Goal: Transaction & Acquisition: Purchase product/service

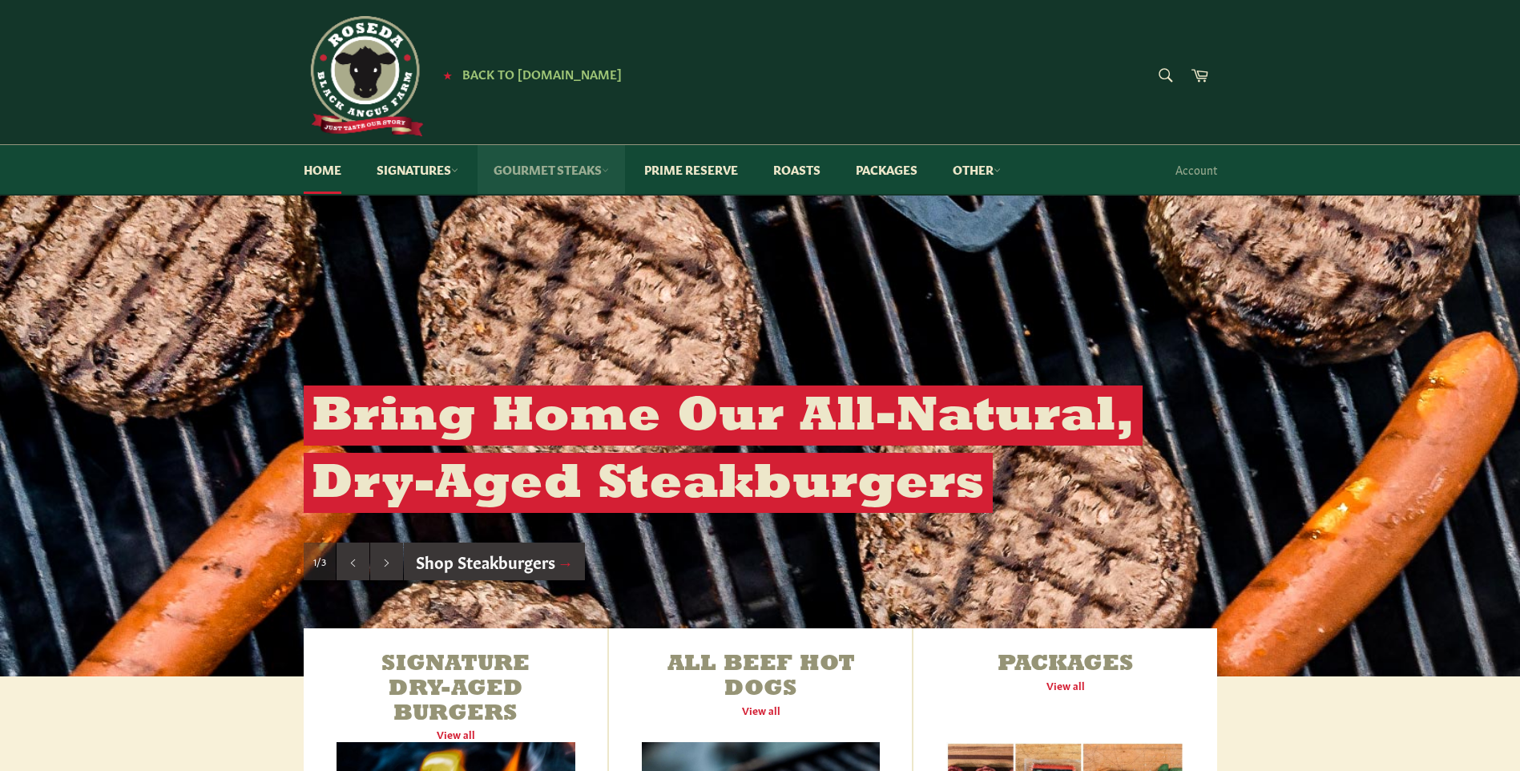
click at [548, 168] on link "Gourmet Steaks" at bounding box center [551, 169] width 147 height 49
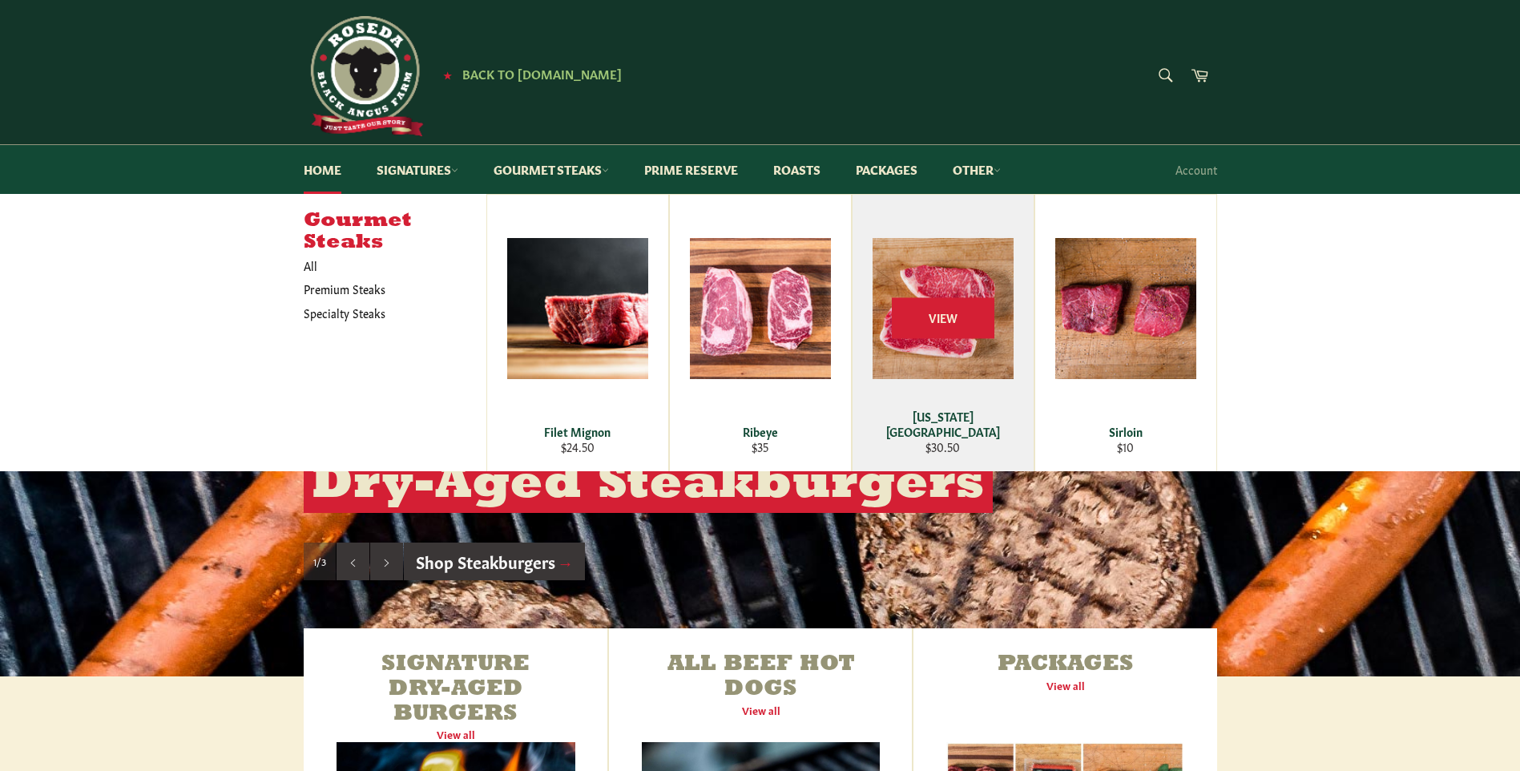
click at [950, 390] on div "View" at bounding box center [943, 333] width 181 height 277
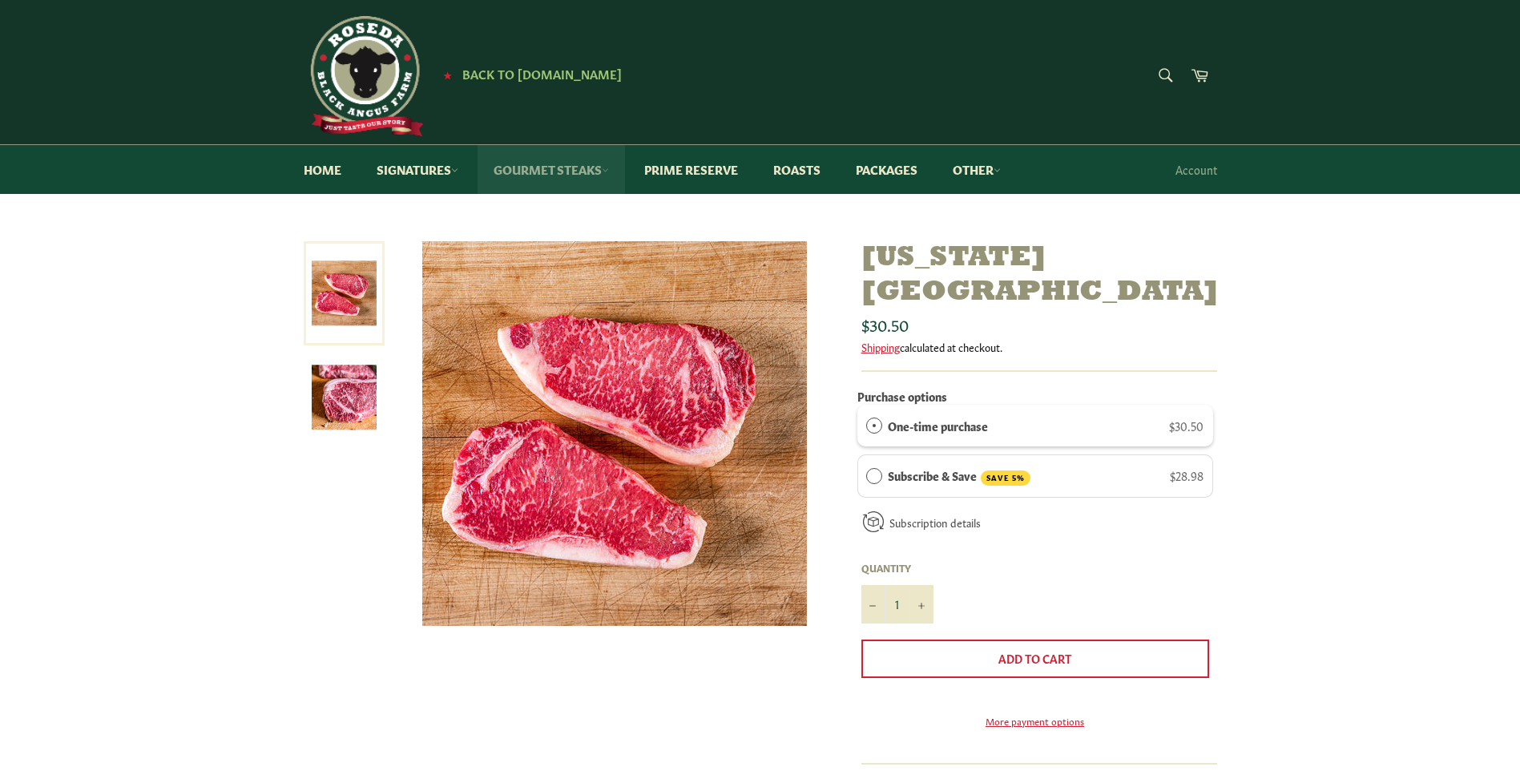
click at [571, 170] on link "Gourmet Steaks" at bounding box center [551, 169] width 147 height 49
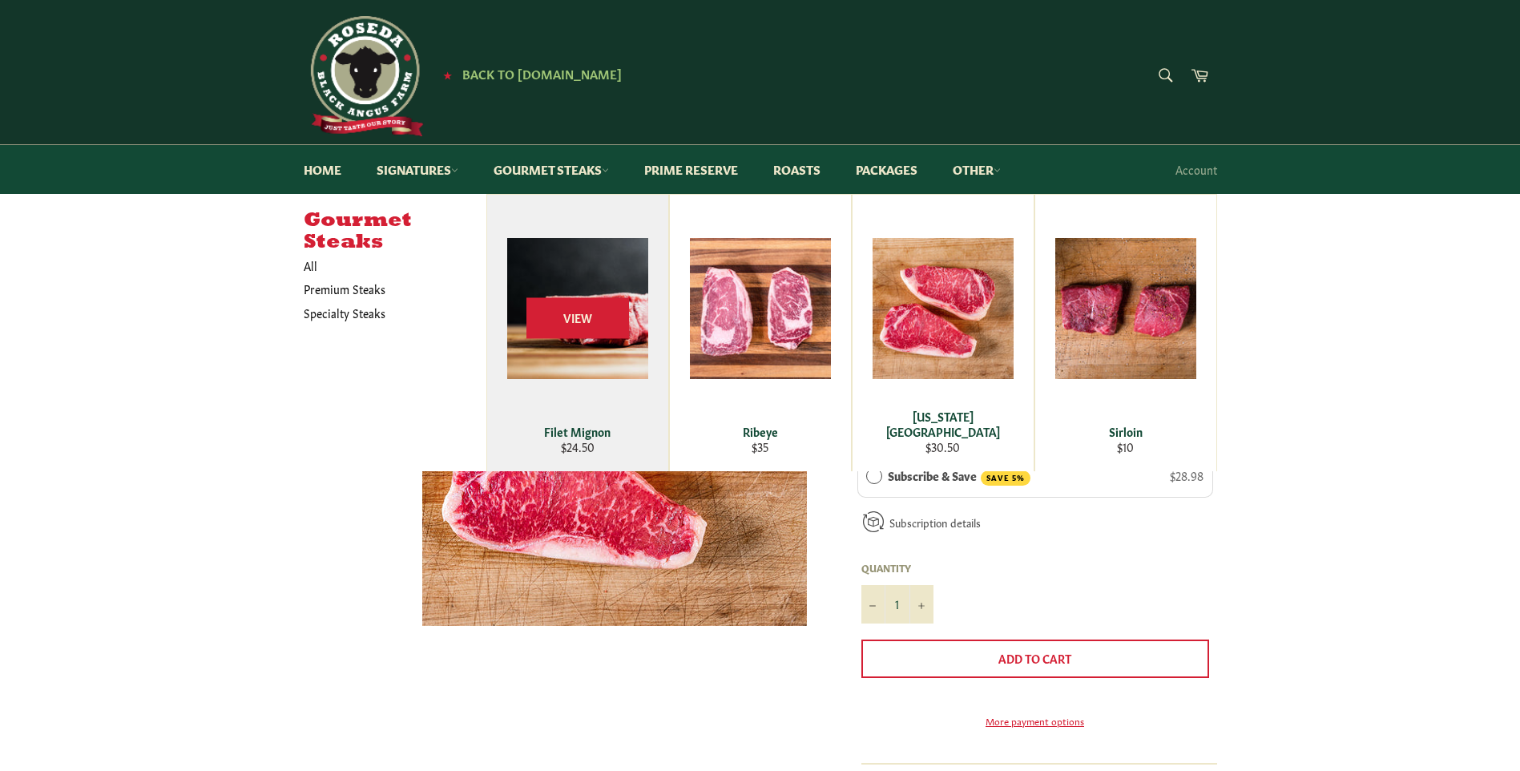
click at [588, 404] on div "View" at bounding box center [577, 333] width 181 height 277
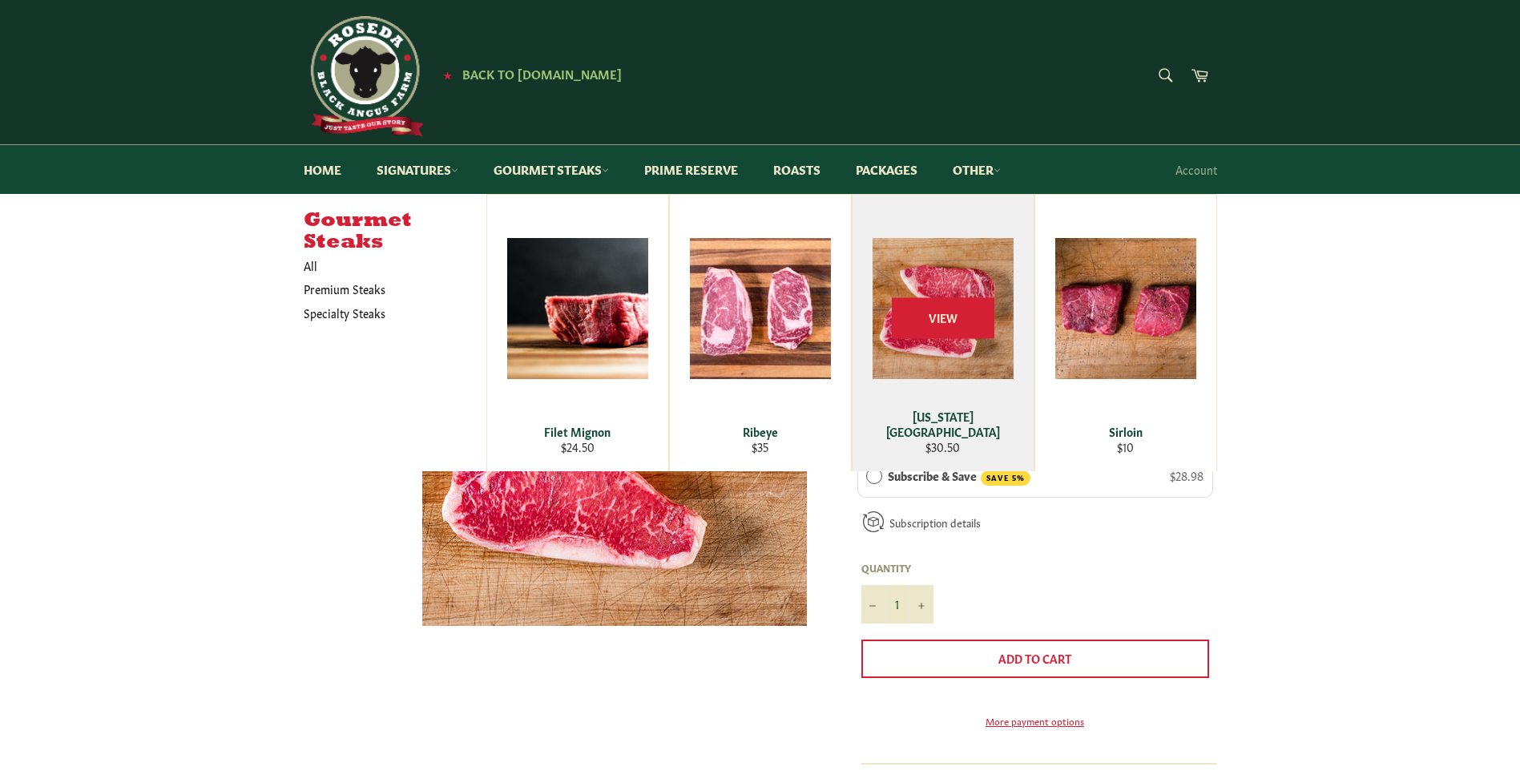
click at [957, 416] on div "View" at bounding box center [943, 333] width 181 height 277
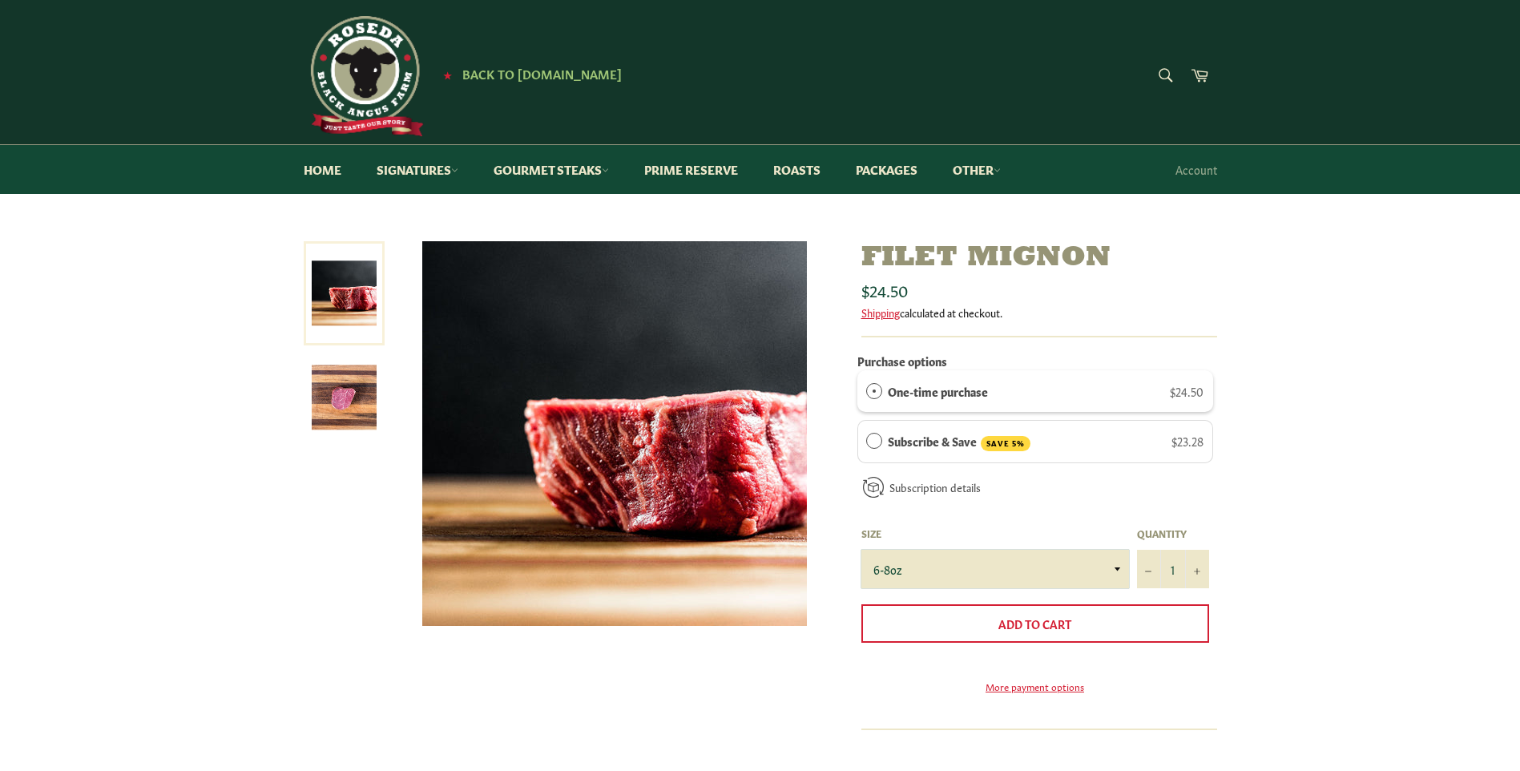
click at [1110, 574] on select "6-8oz" at bounding box center [996, 569] width 268 height 38
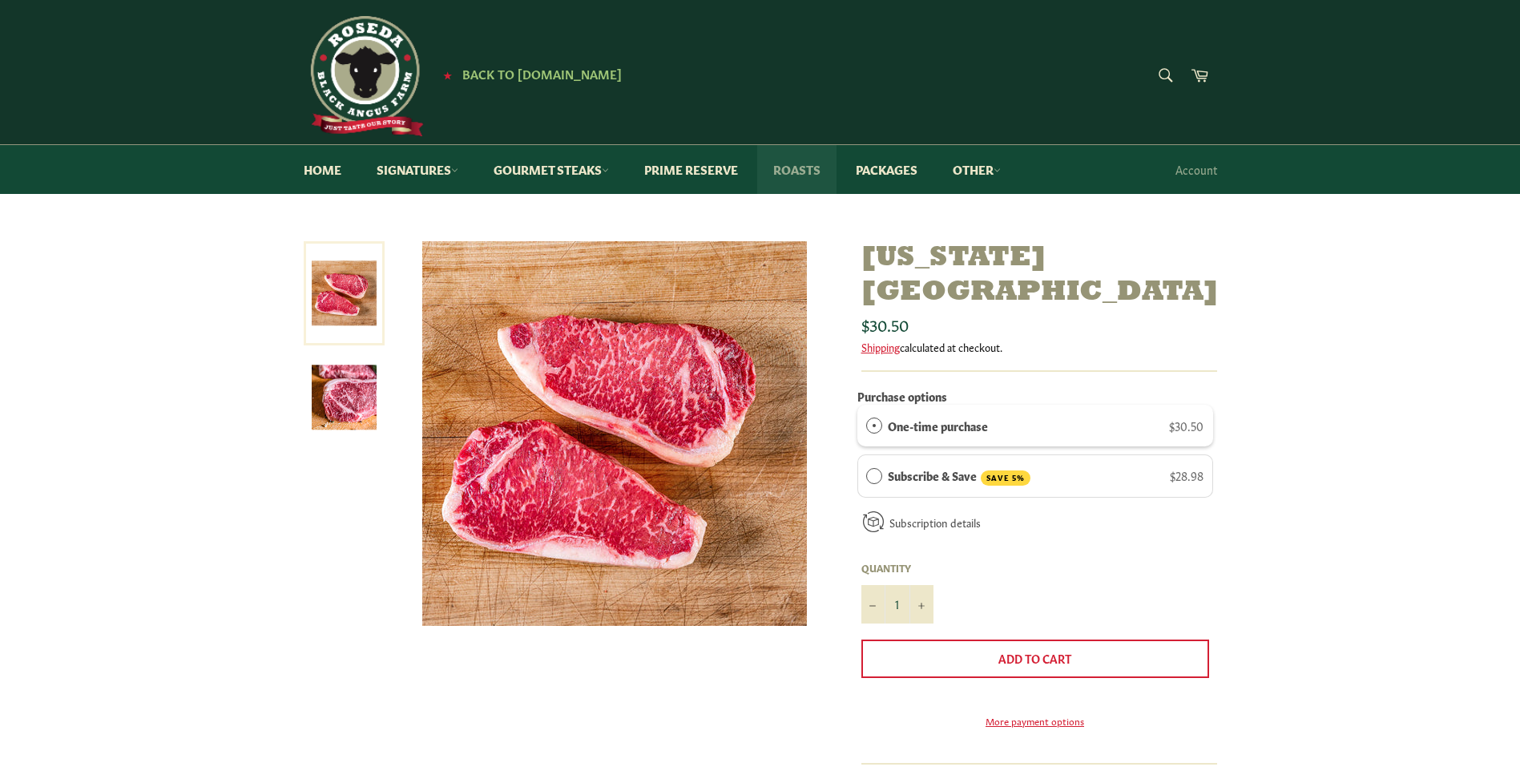
click at [817, 174] on link "Roasts" at bounding box center [796, 169] width 79 height 49
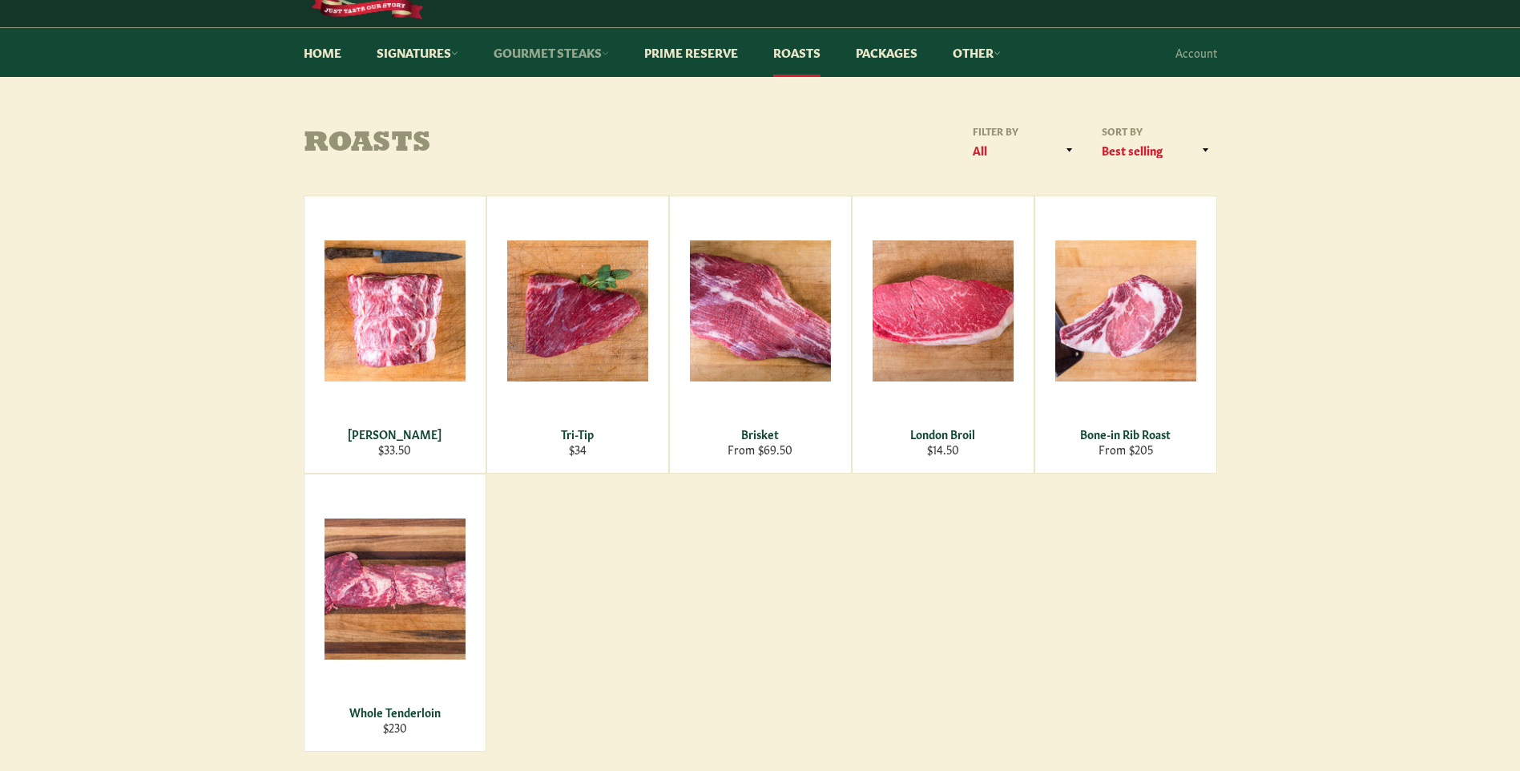
scroll to position [80, 0]
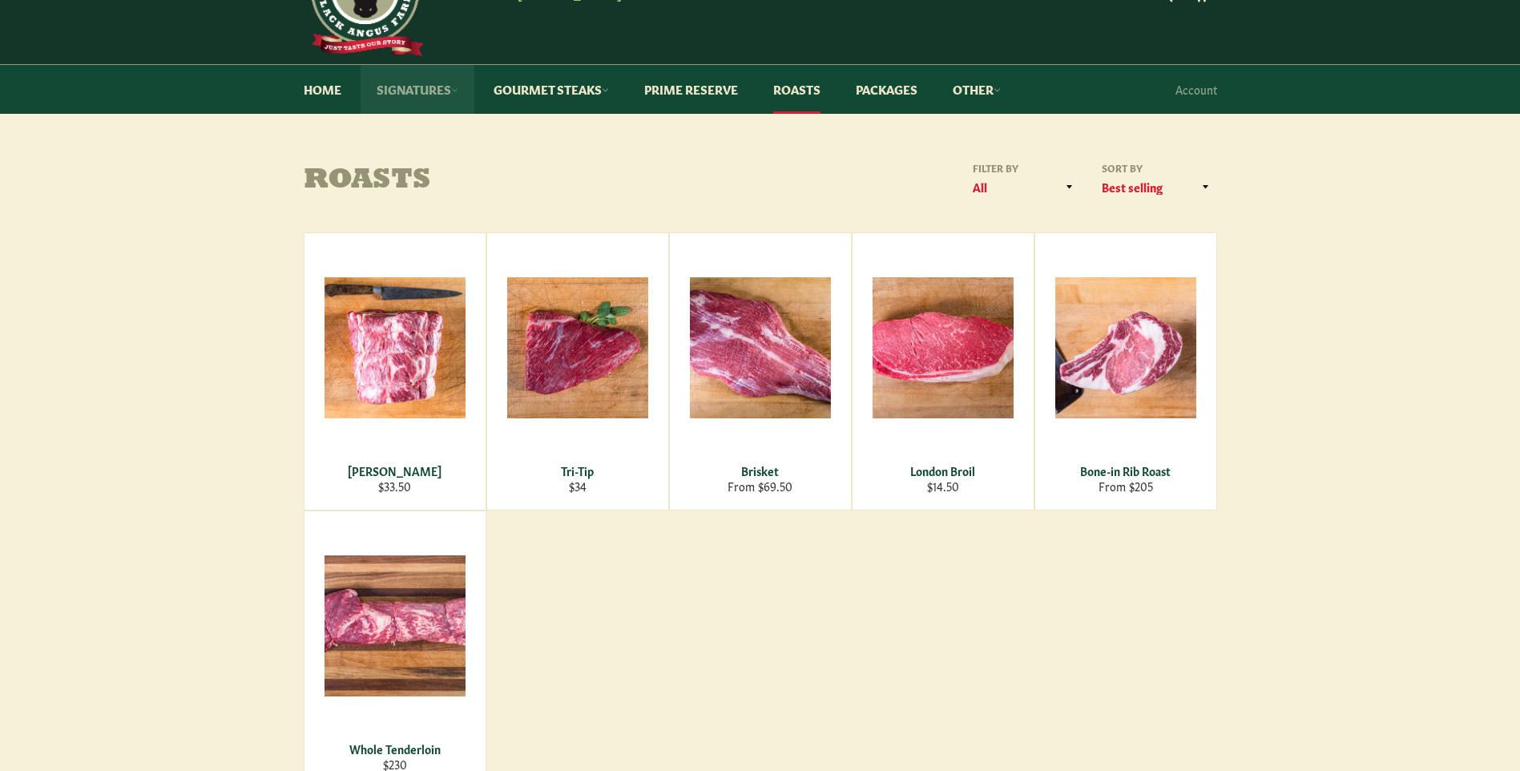
click at [430, 90] on link "Signatures" at bounding box center [418, 89] width 114 height 49
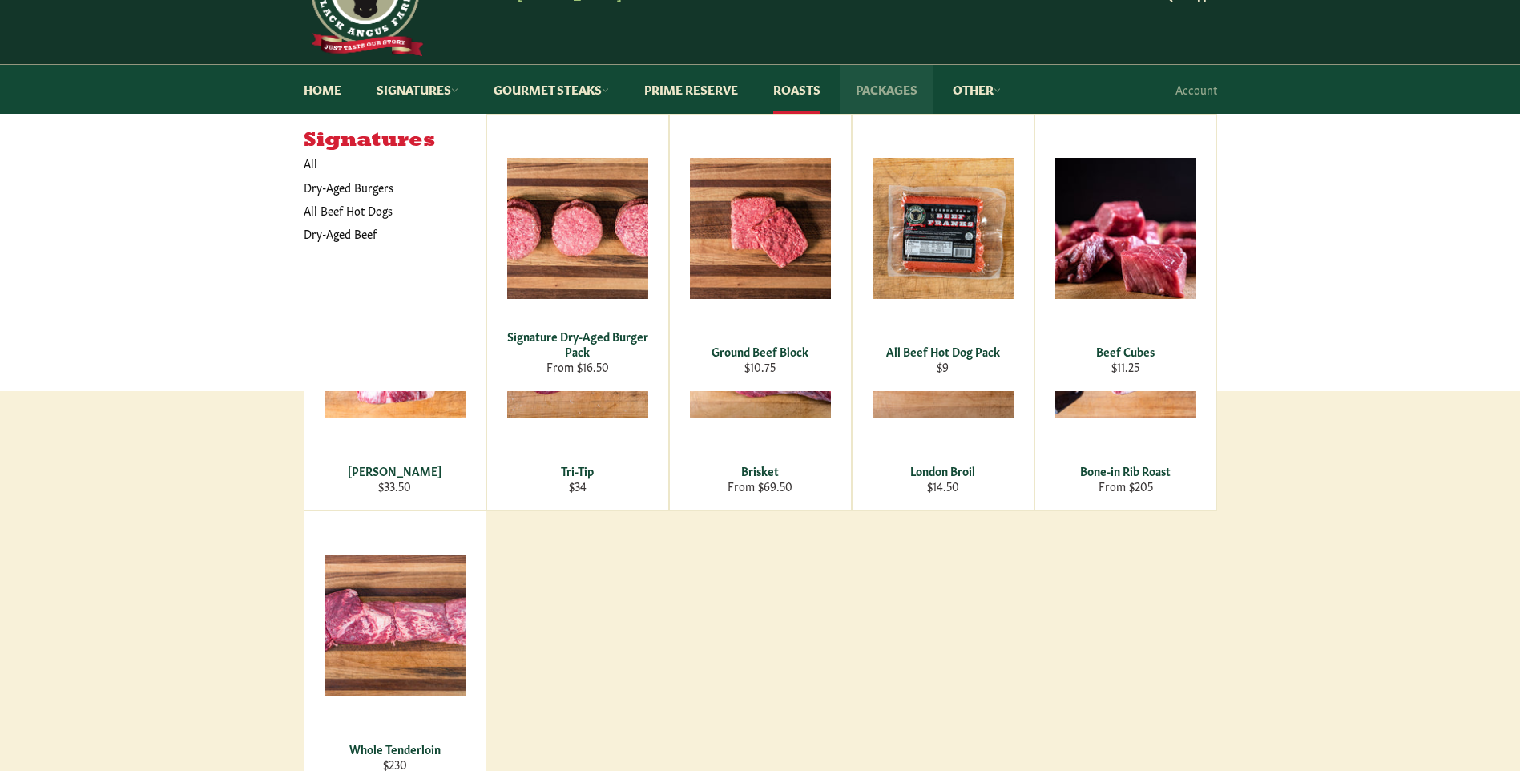
click at [890, 93] on link "Packages" at bounding box center [887, 89] width 94 height 49
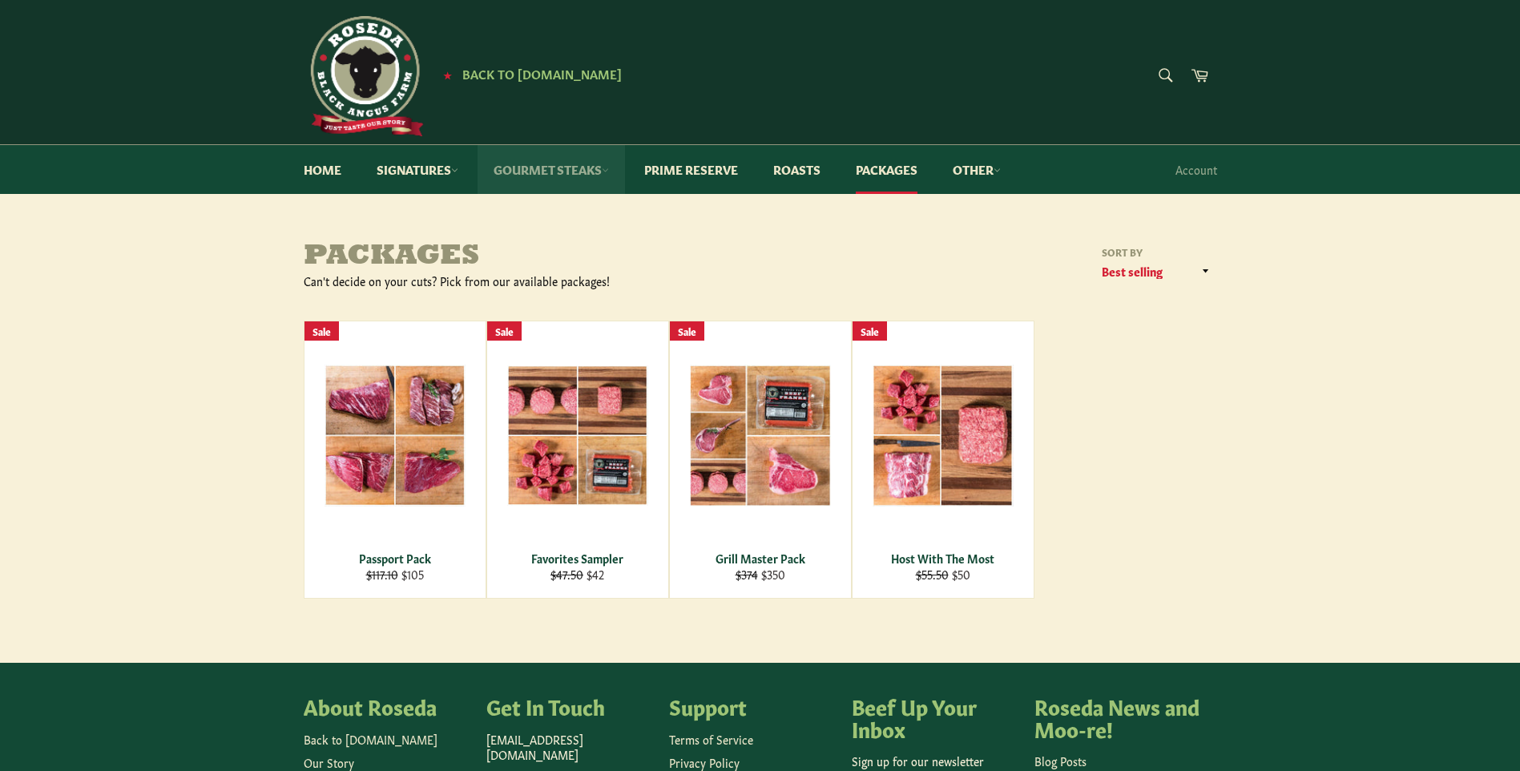
click at [567, 164] on link "Gourmet Steaks" at bounding box center [551, 169] width 147 height 49
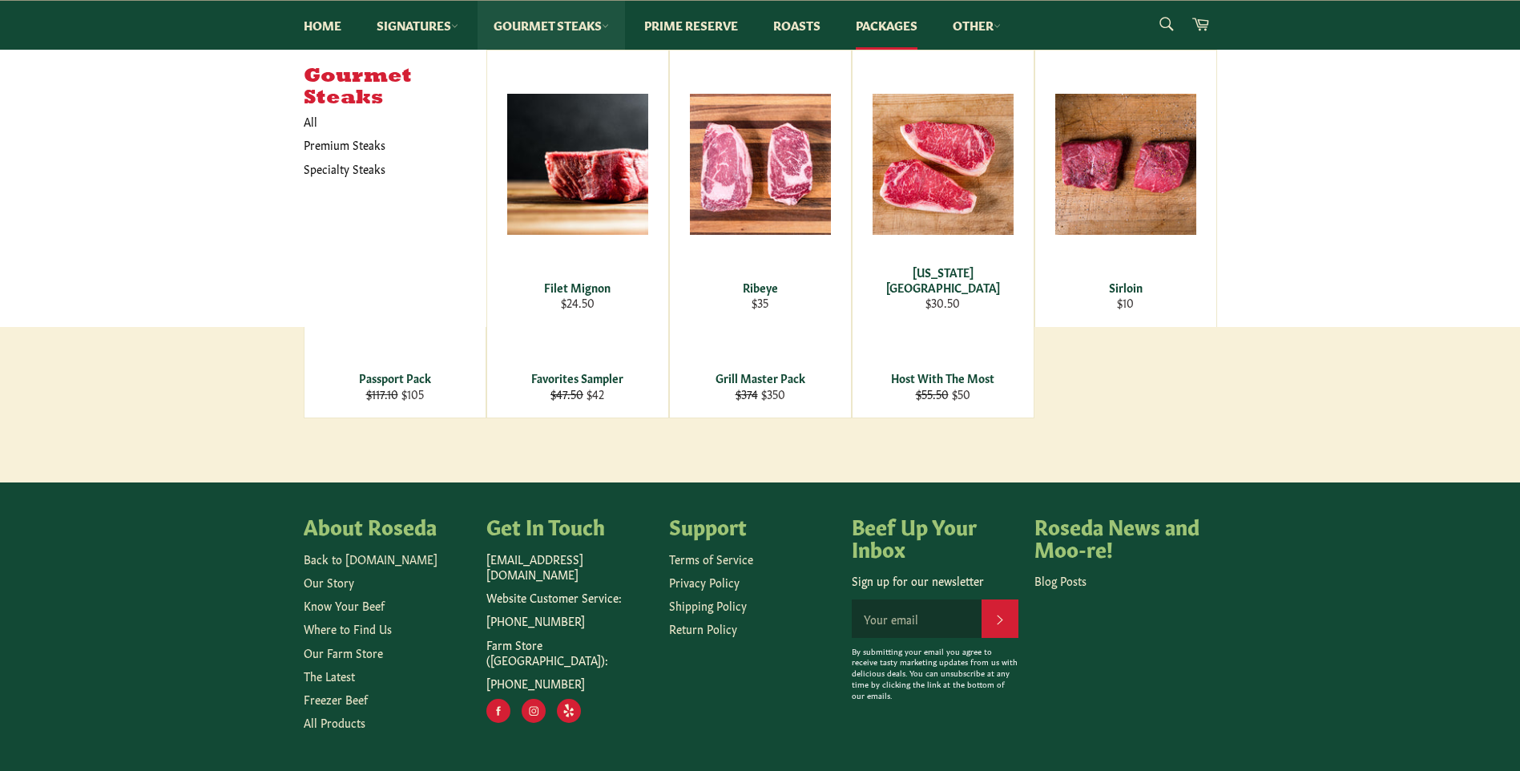
scroll to position [152, 0]
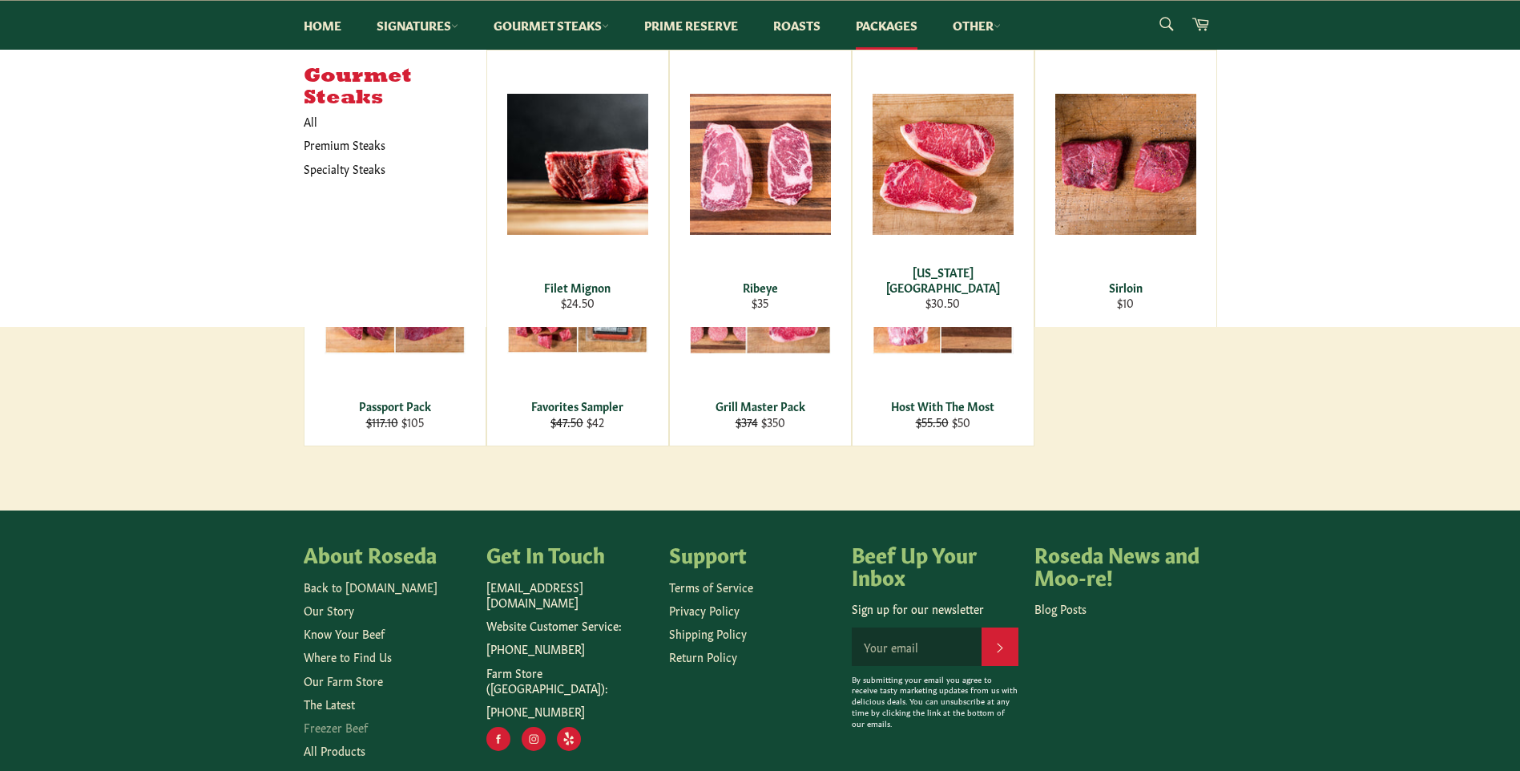
click at [333, 732] on link "Freezer Beef" at bounding box center [336, 727] width 64 height 16
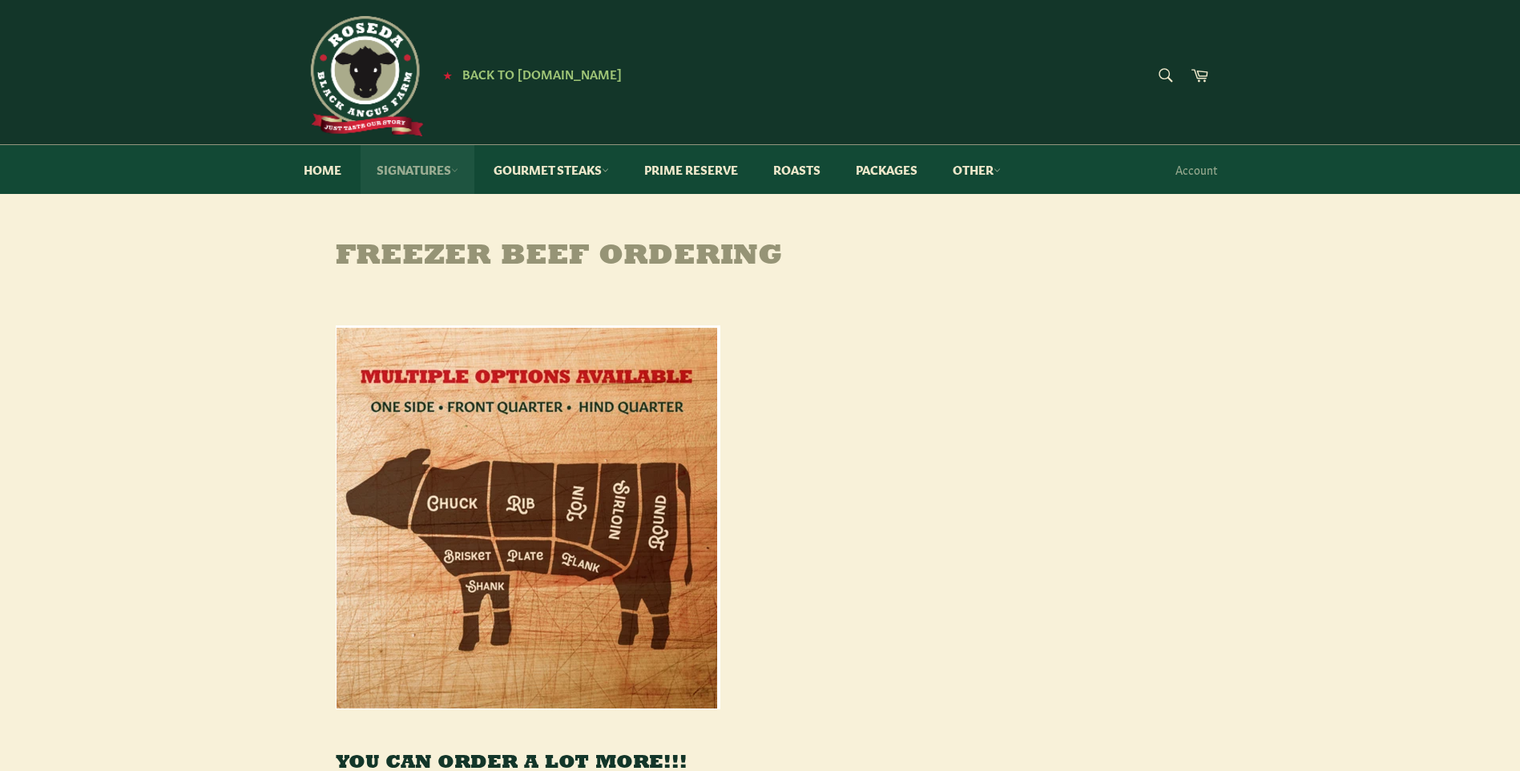
click at [427, 169] on link "Signatures" at bounding box center [418, 169] width 114 height 49
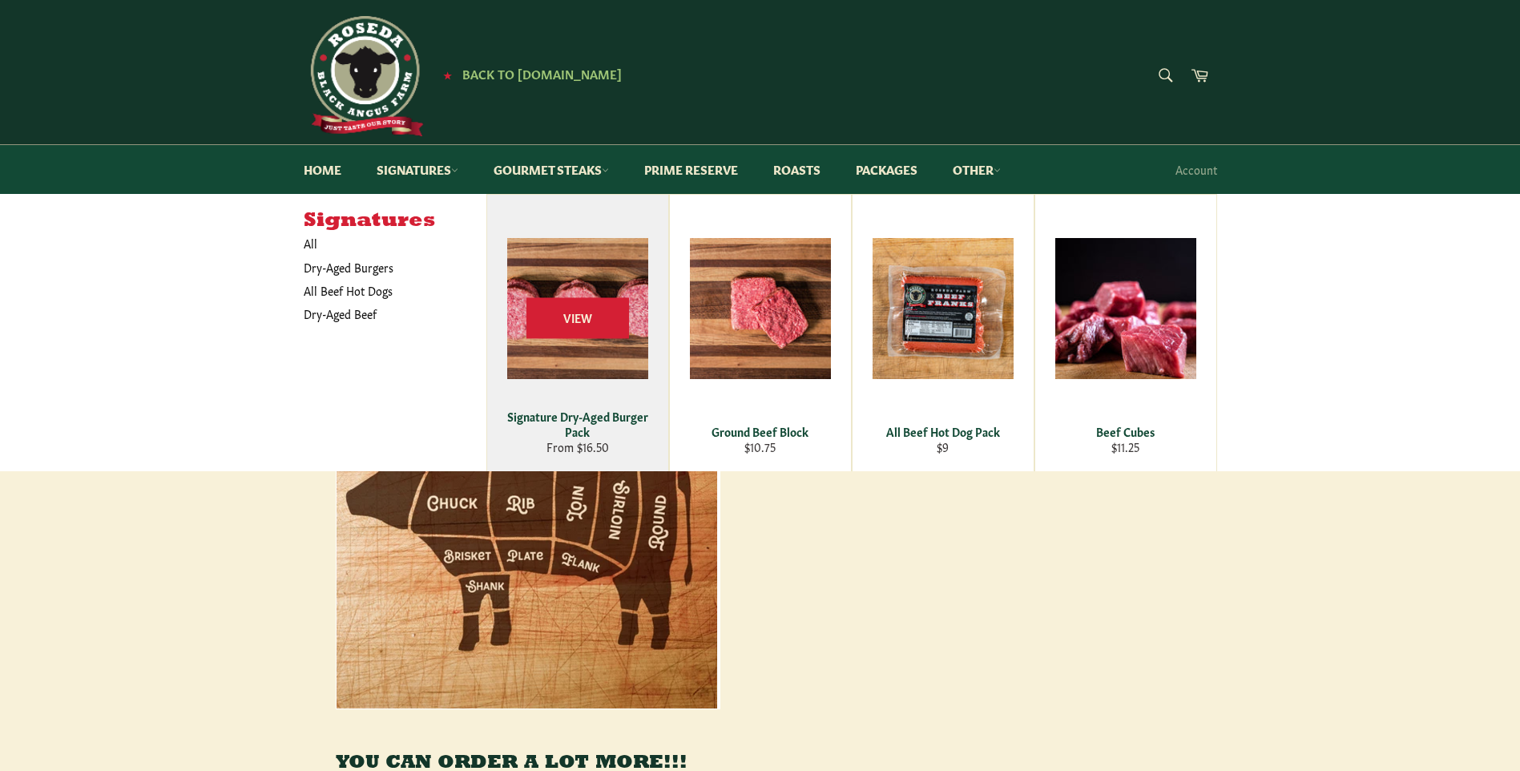
click at [558, 397] on div "View" at bounding box center [577, 333] width 181 height 277
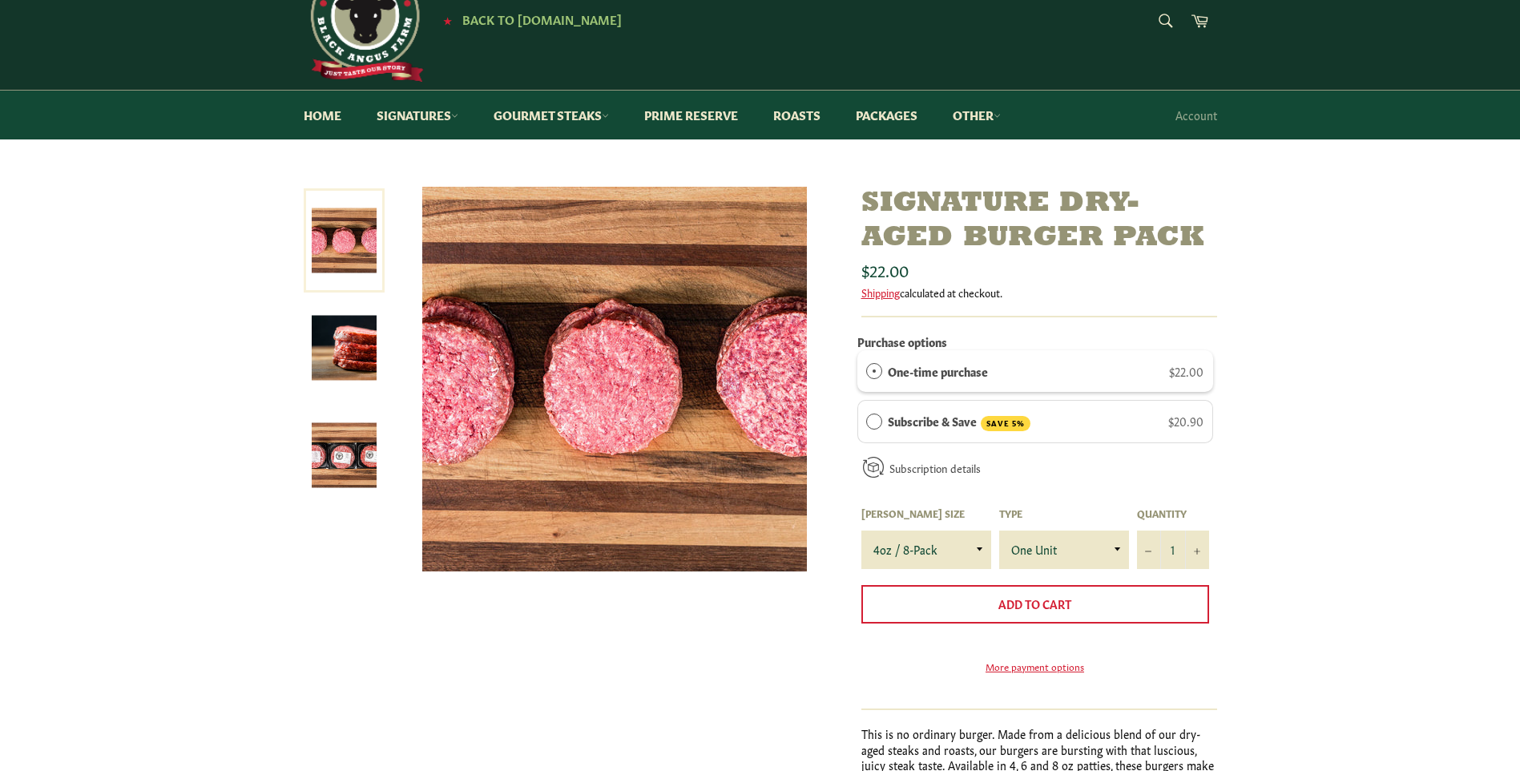
scroll to position [80, 0]
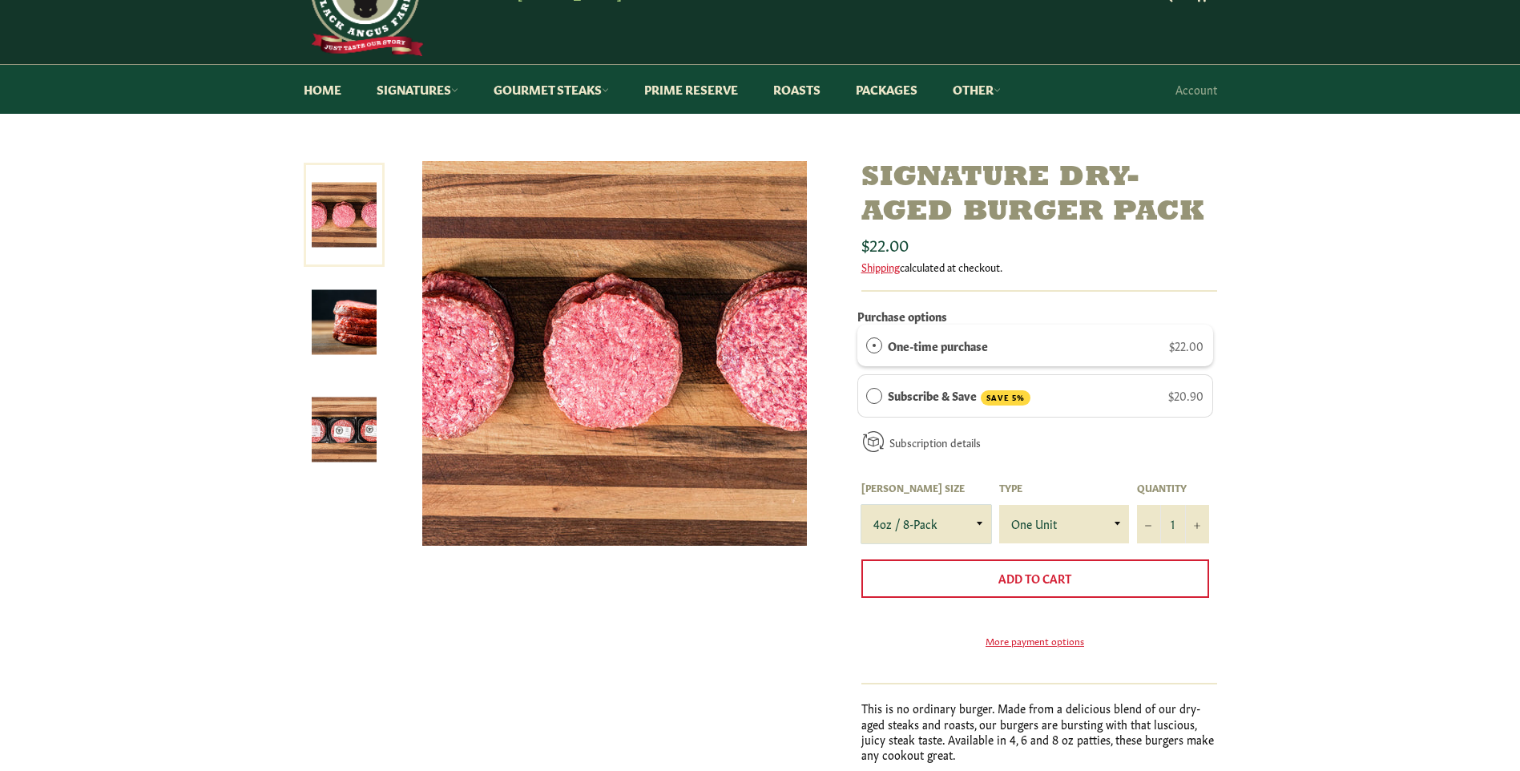
click at [939, 519] on select "4oz / 8-Pack 6oz / 4-Pack 8oz / 4-Pack" at bounding box center [927, 524] width 130 height 38
select select "8oz / 4-Pack"
click at [862, 505] on select "4oz / 8-Pack 6oz / 4-Pack 8oz / 4-Pack" at bounding box center [927, 524] width 130 height 38
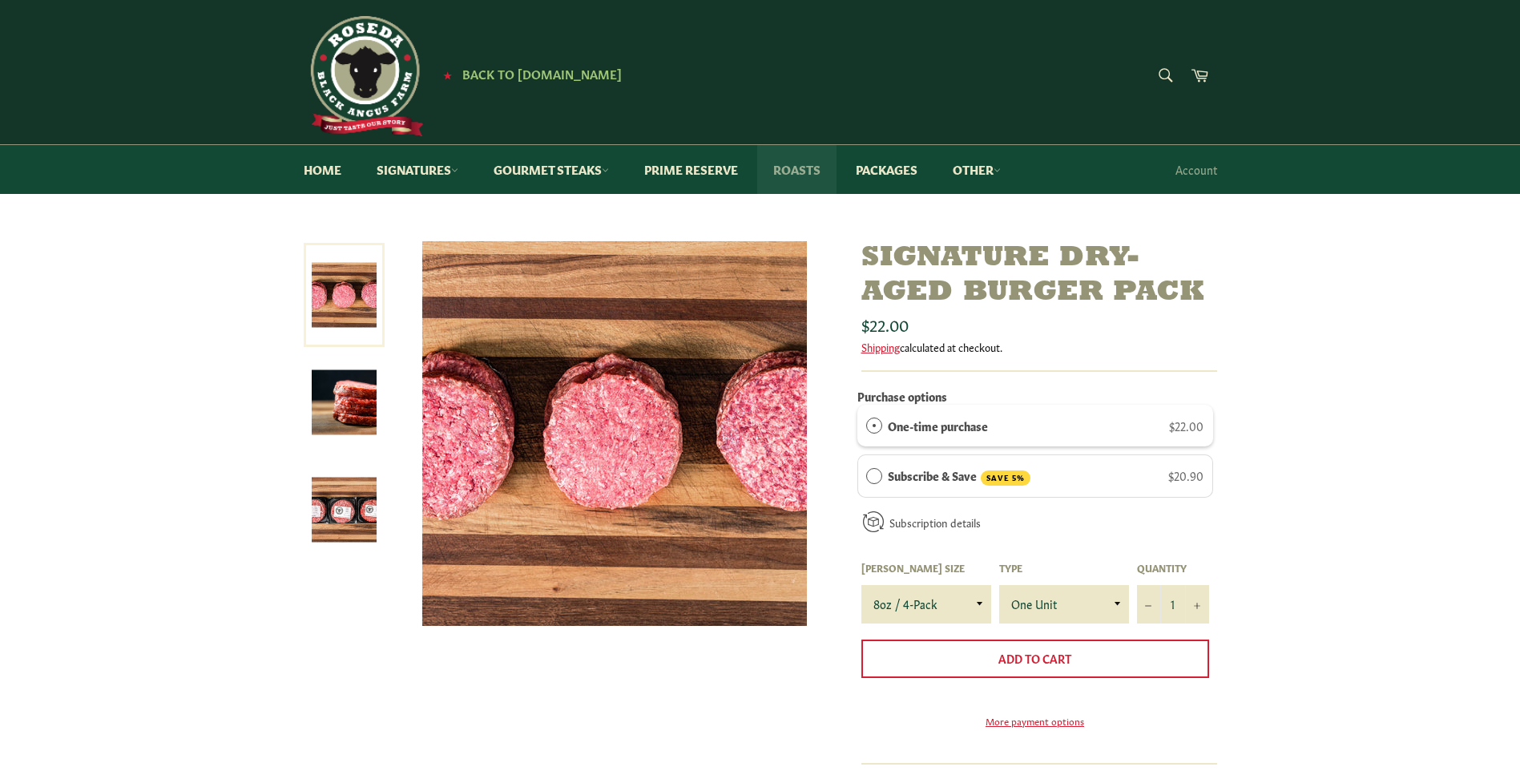
click at [794, 163] on link "Roasts" at bounding box center [796, 169] width 79 height 49
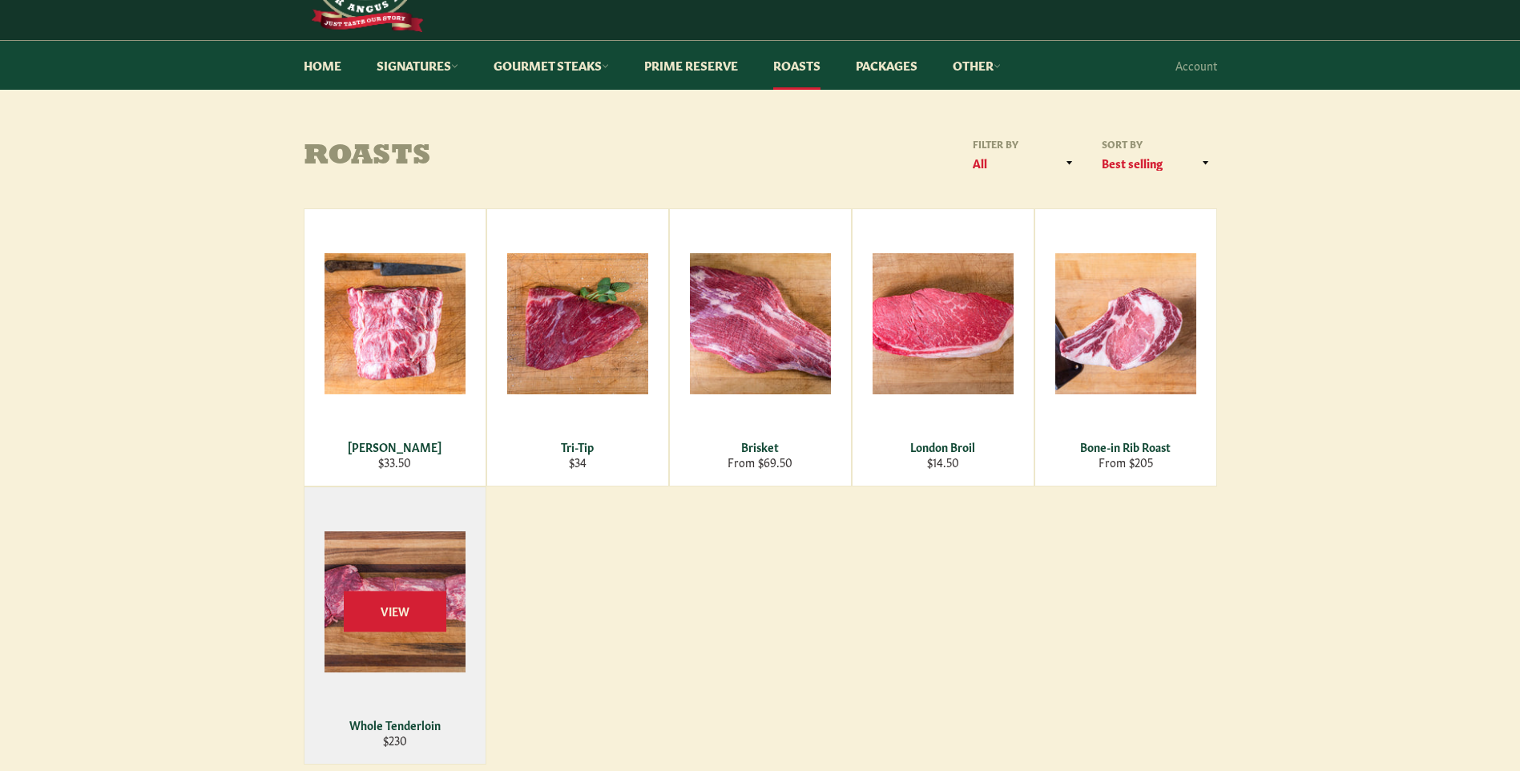
scroll to position [240, 0]
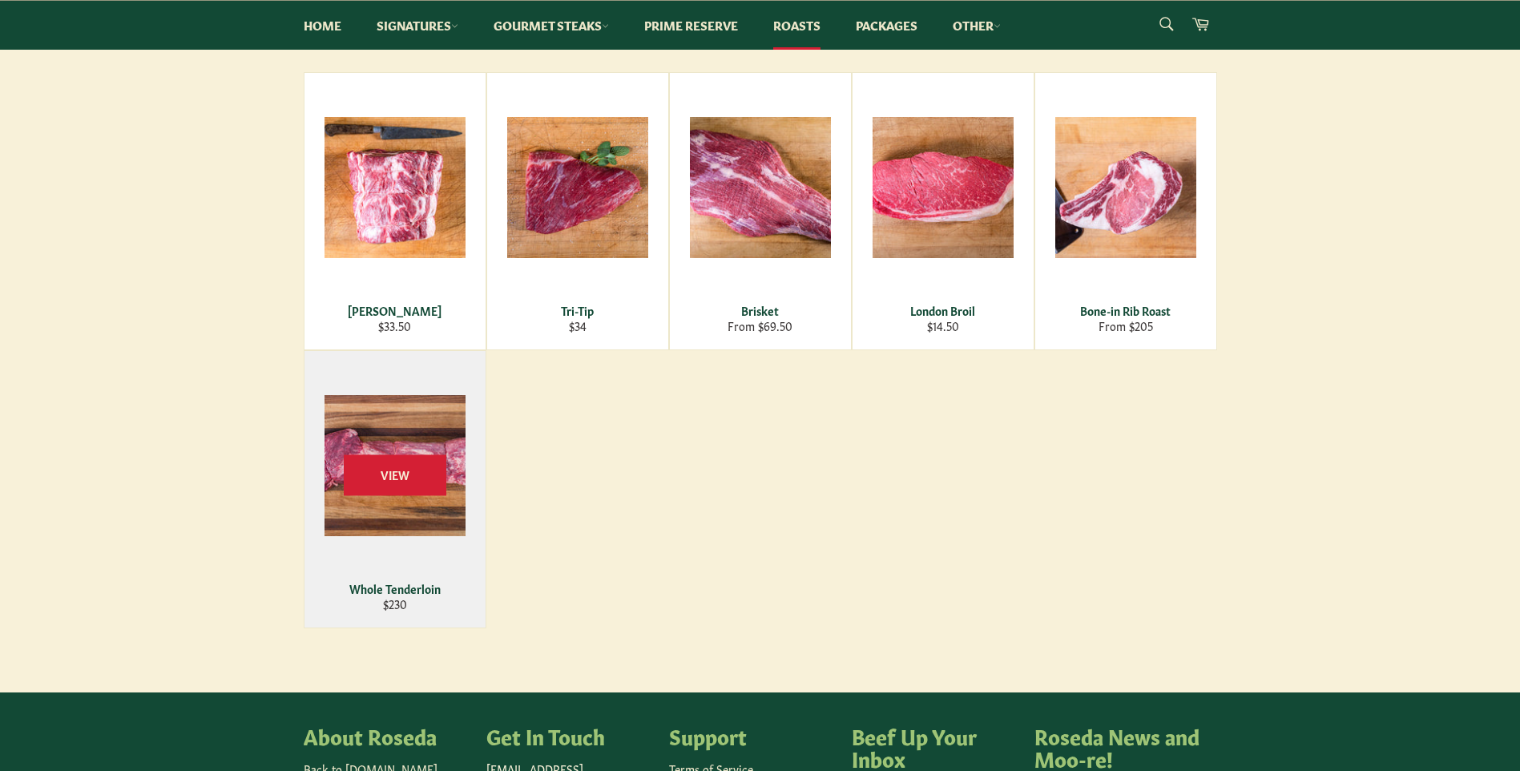
click at [386, 587] on div "Whole Tenderloin" at bounding box center [394, 588] width 161 height 15
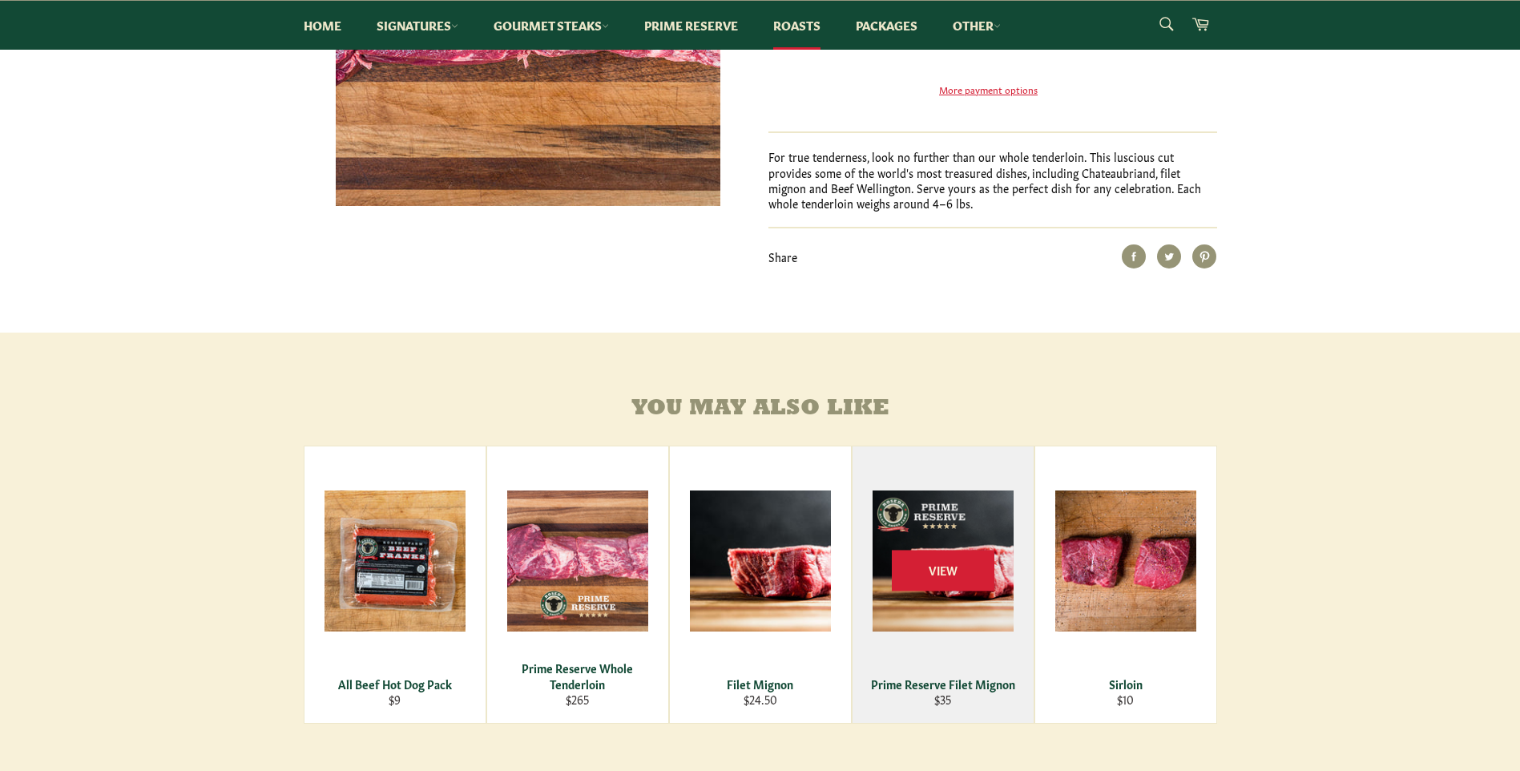
scroll to position [561, 0]
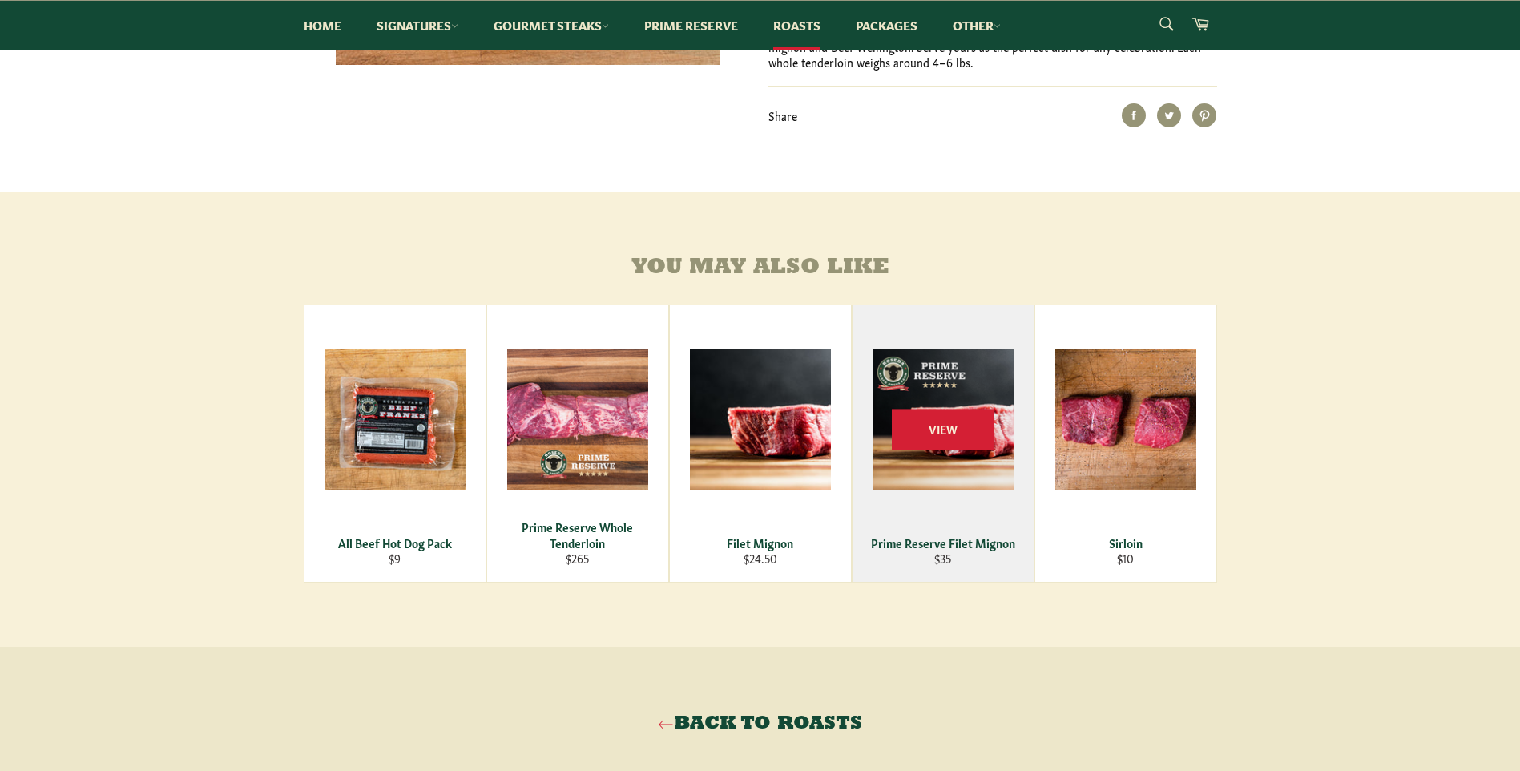
click at [955, 551] on div "Prime Reserve Filet Mignon" at bounding box center [942, 542] width 161 height 15
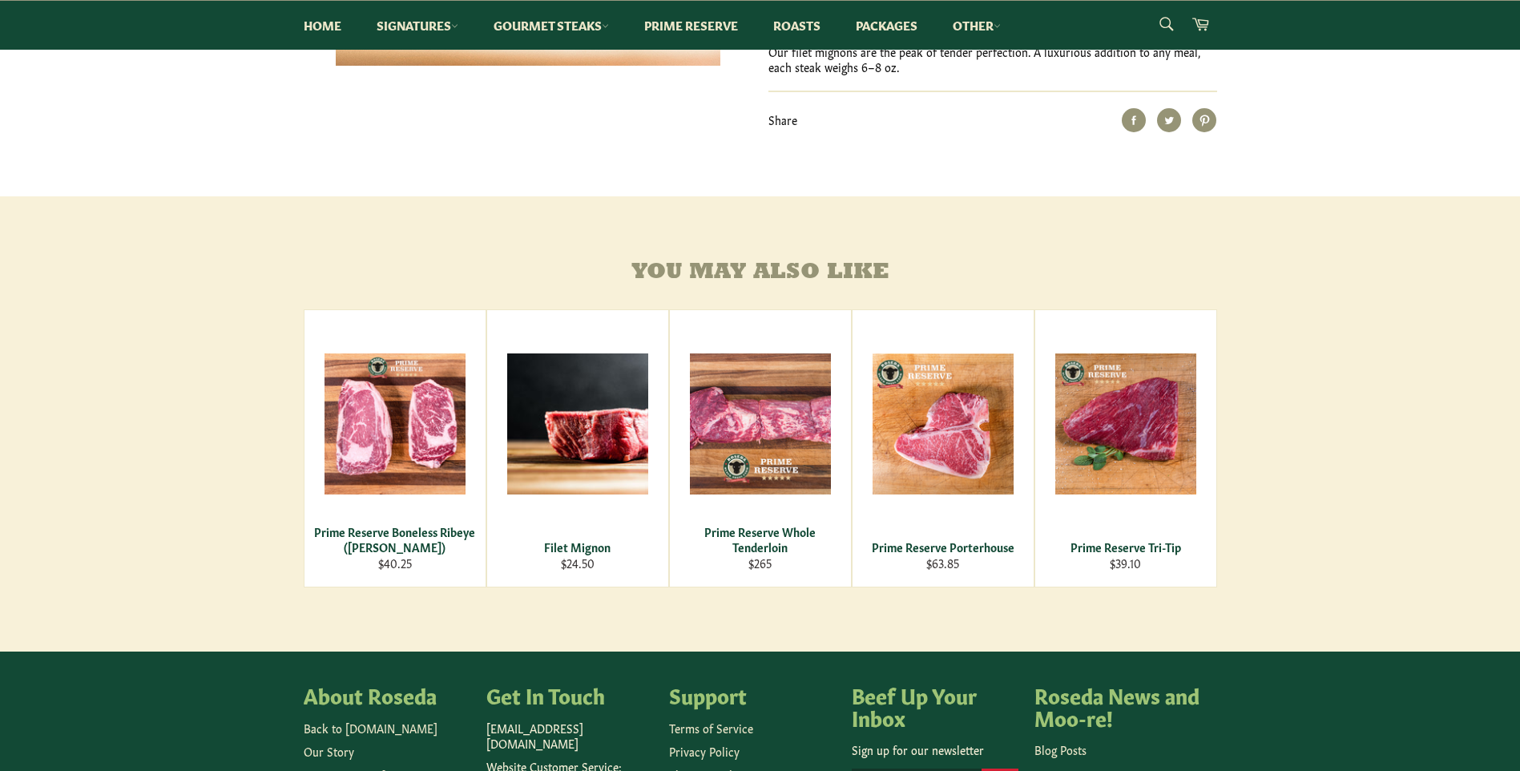
scroll to position [561, 0]
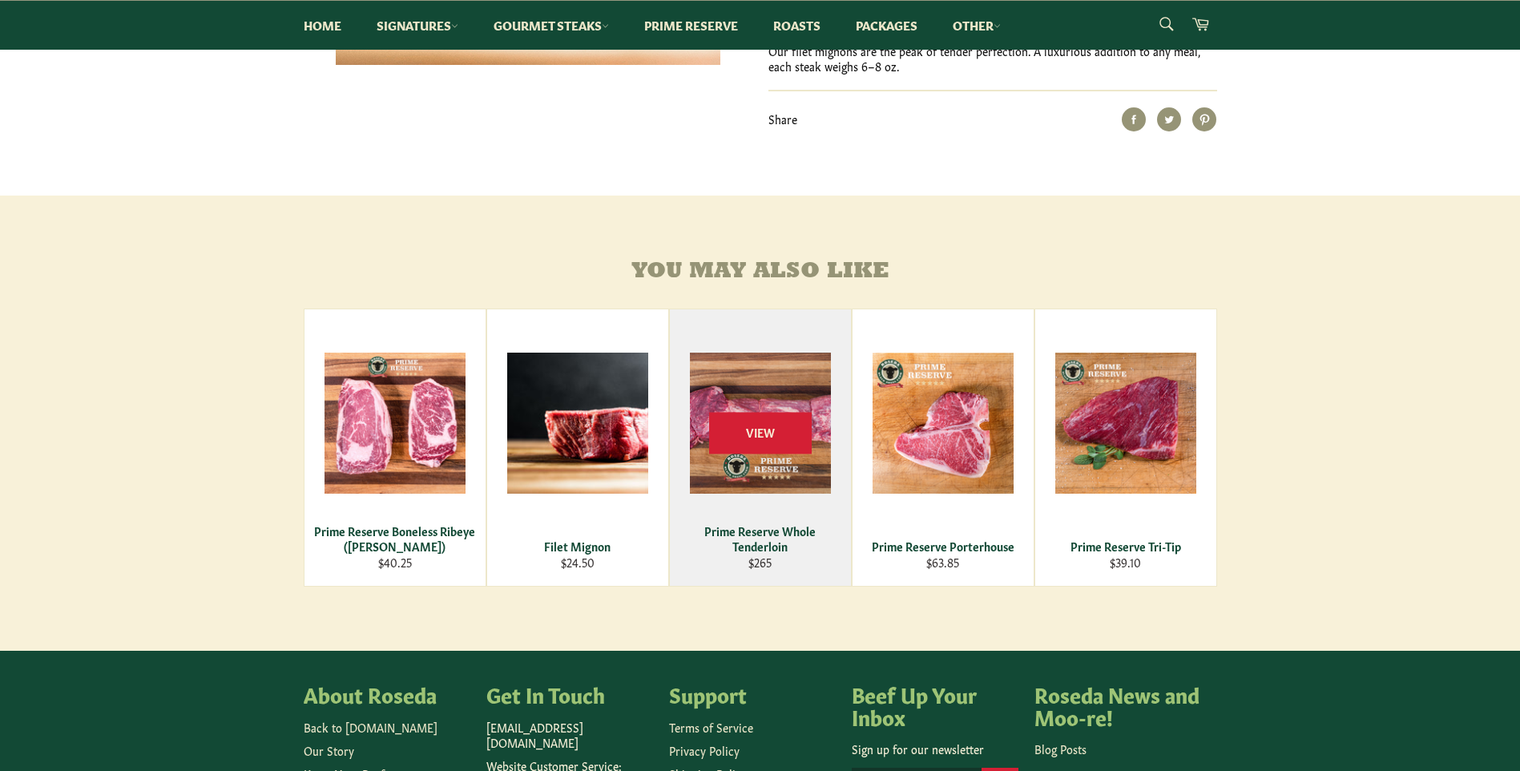
click at [773, 579] on div "View" at bounding box center [760, 447] width 181 height 277
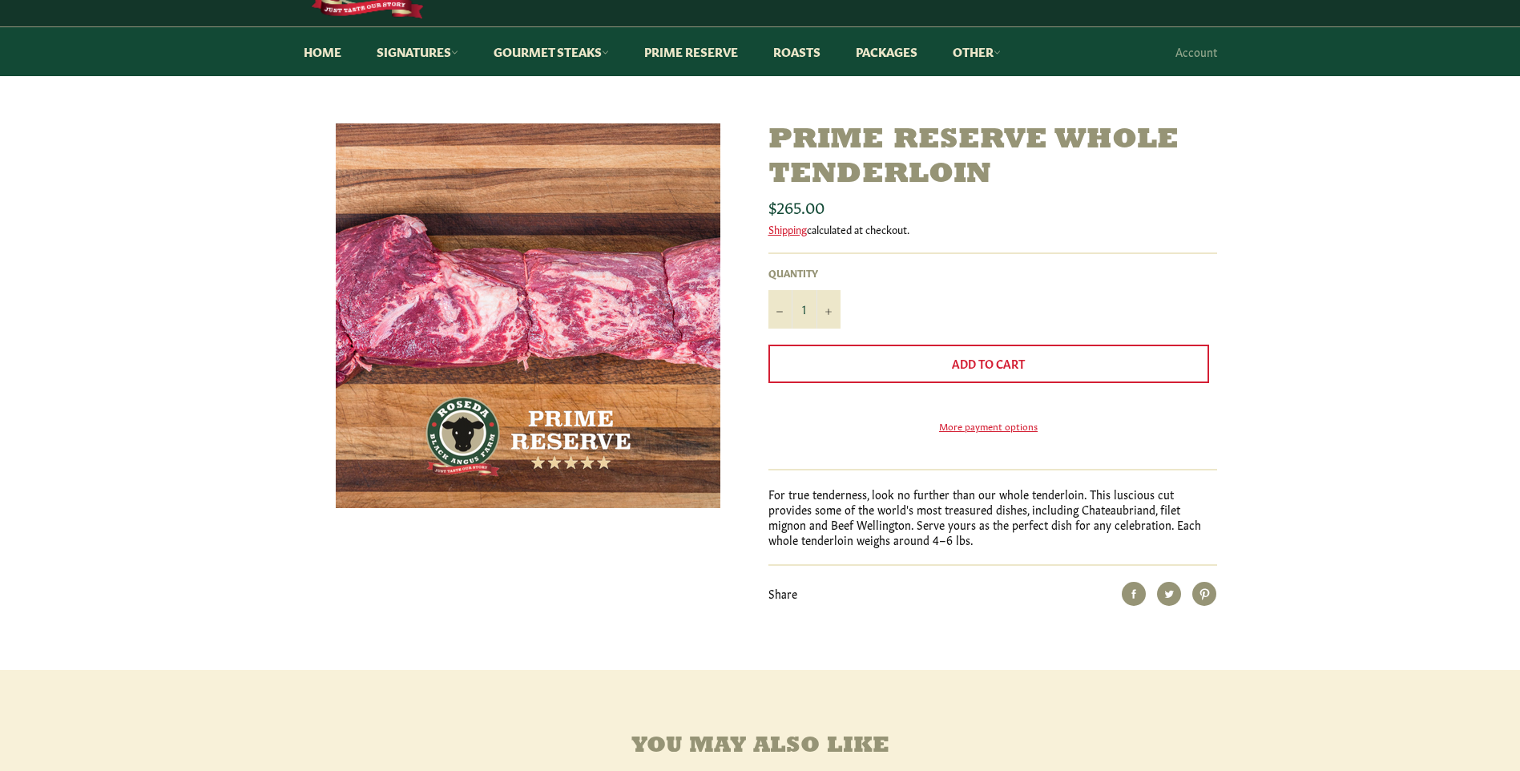
scroll to position [80, 0]
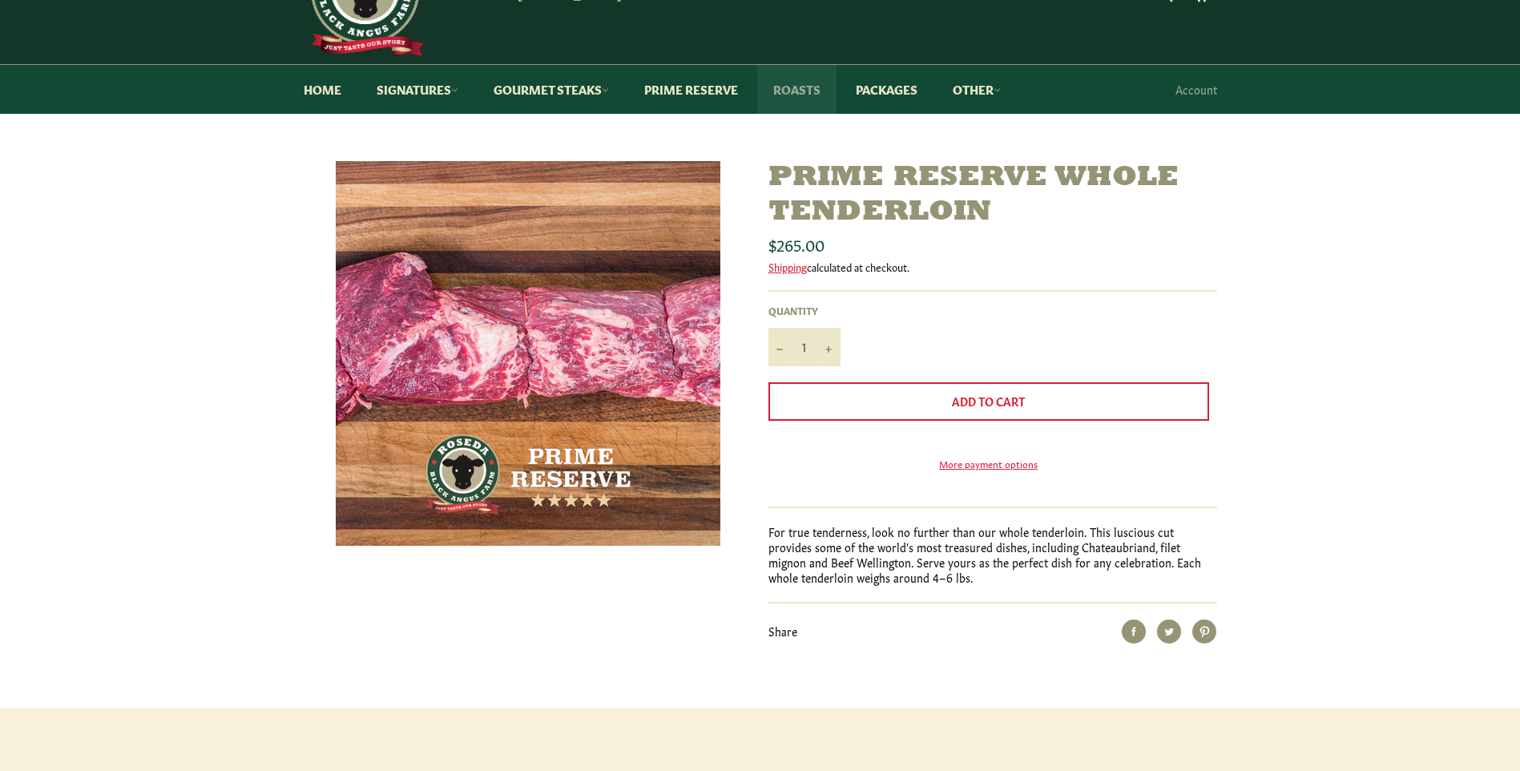
click at [817, 83] on link "Roasts" at bounding box center [796, 89] width 79 height 49
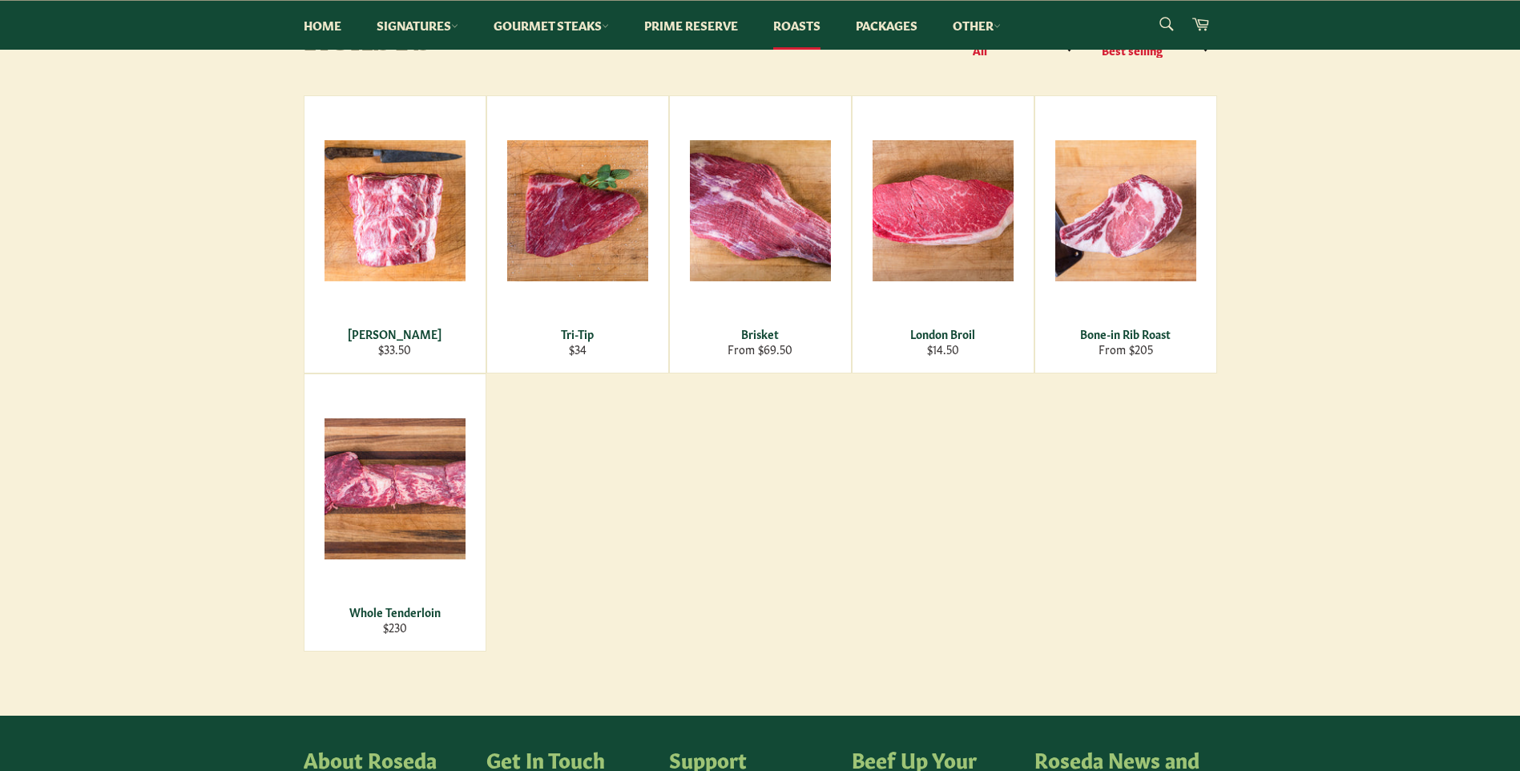
scroll to position [240, 0]
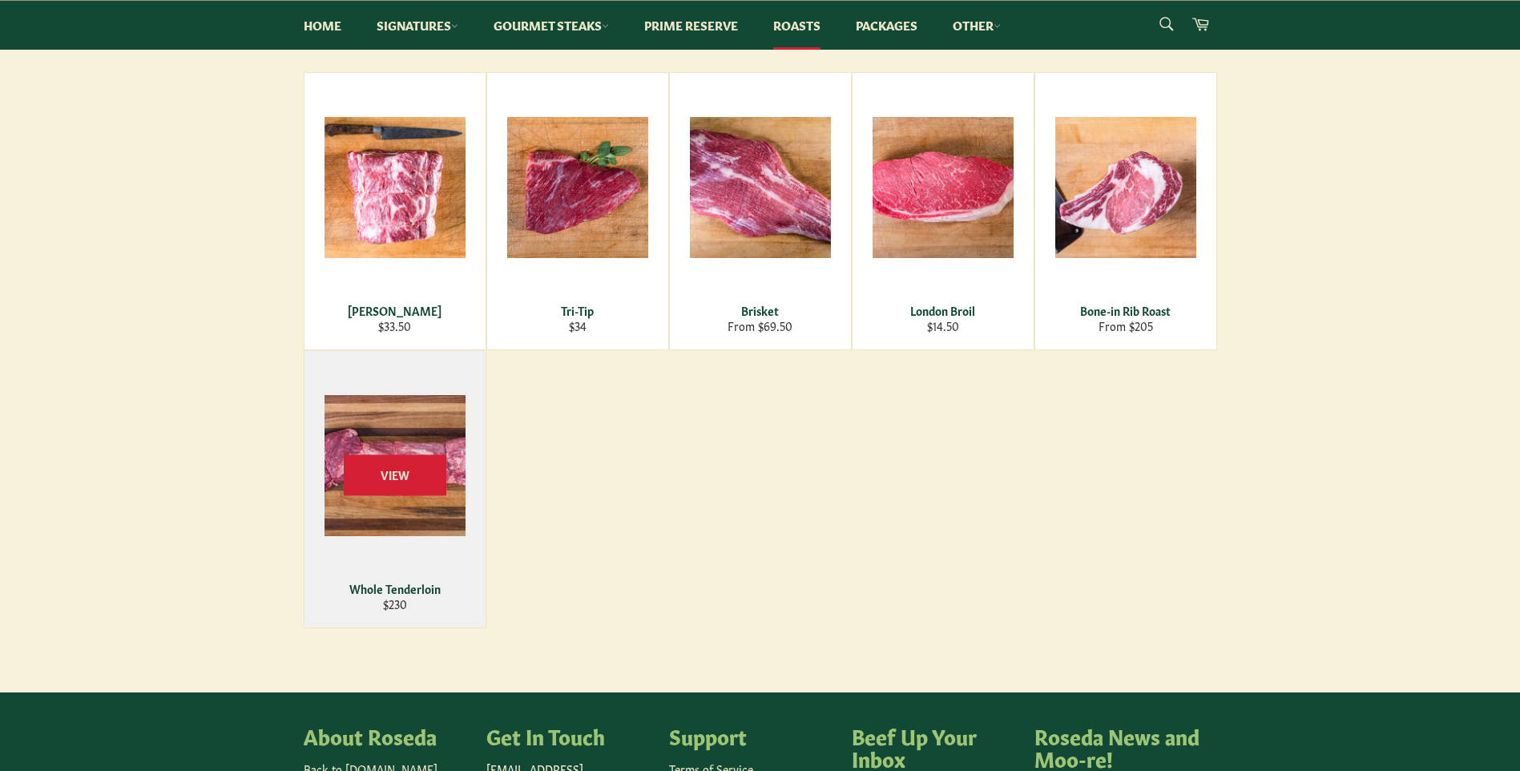
click at [425, 519] on div "View" at bounding box center [395, 489] width 181 height 277
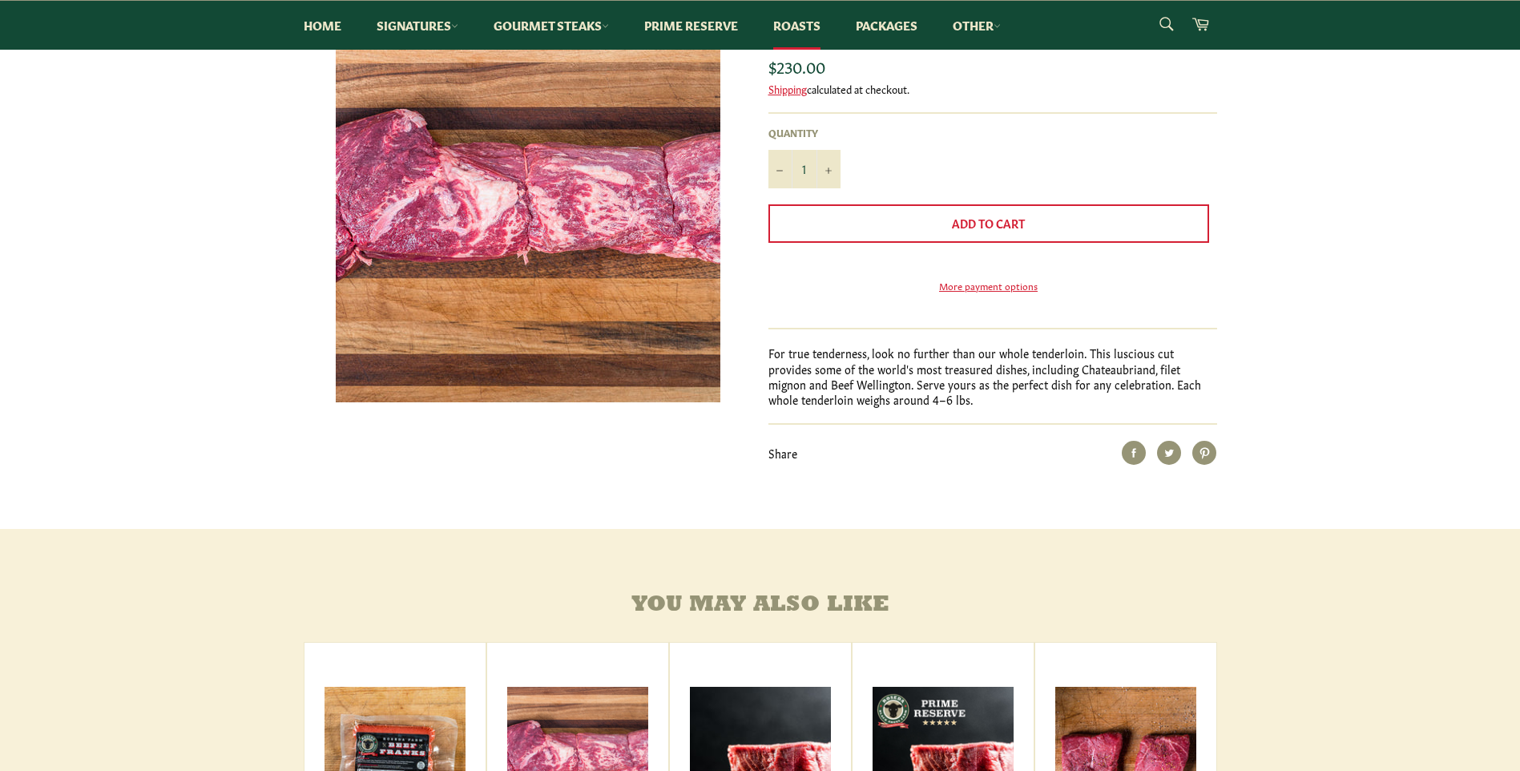
scroll to position [80, 0]
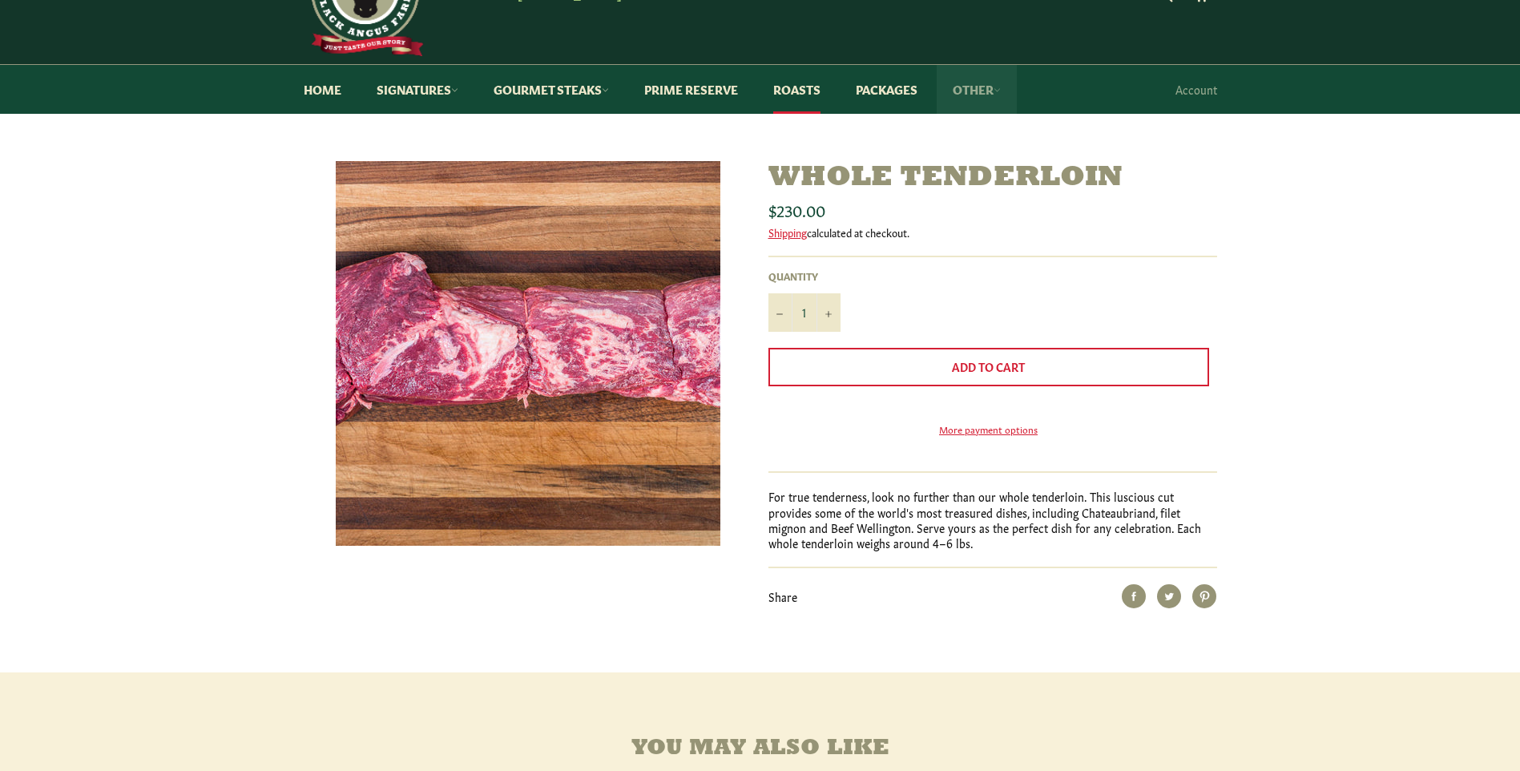
click at [985, 91] on link "Other" at bounding box center [977, 89] width 80 height 49
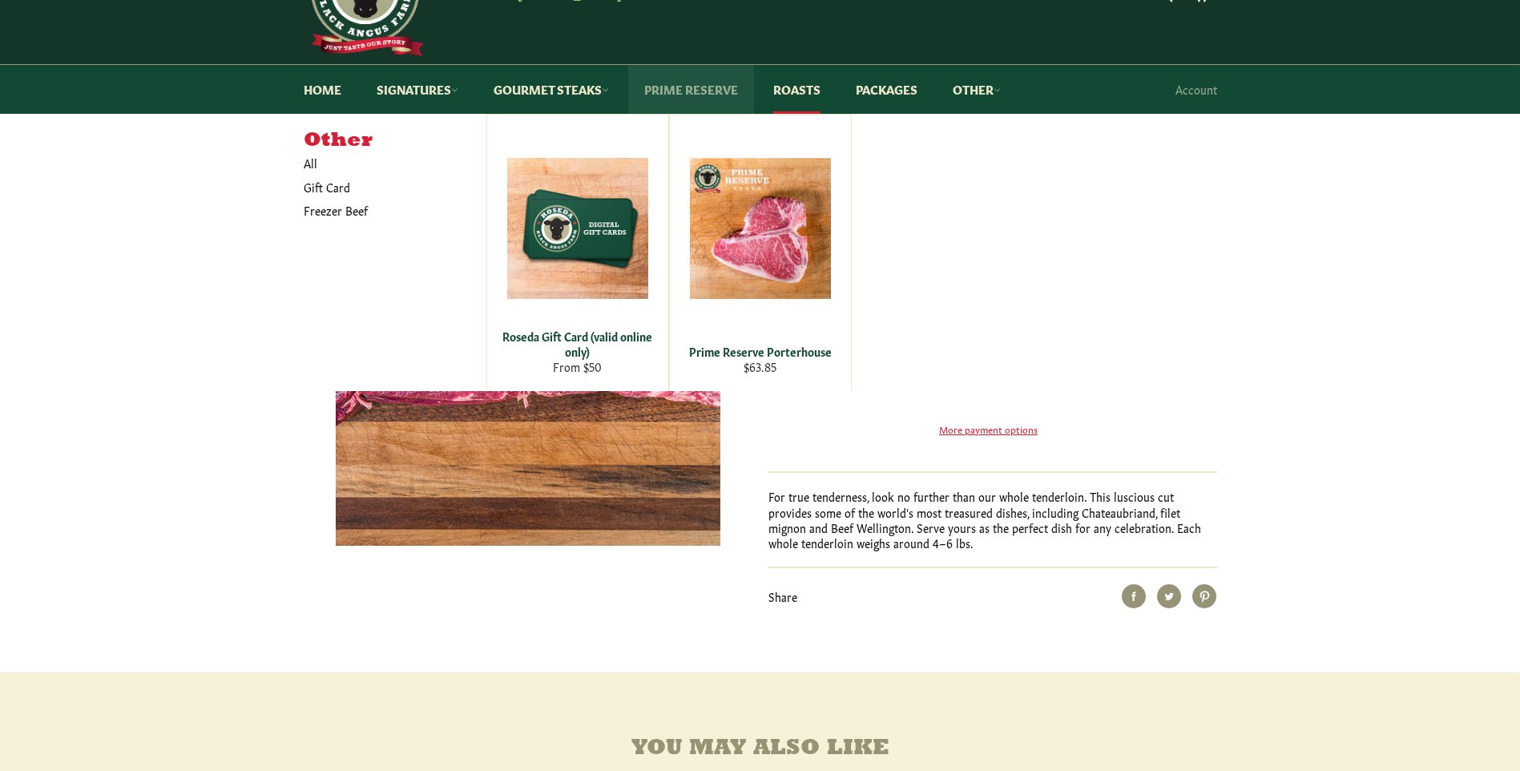
click at [678, 91] on link "Prime Reserve" at bounding box center [691, 89] width 126 height 49
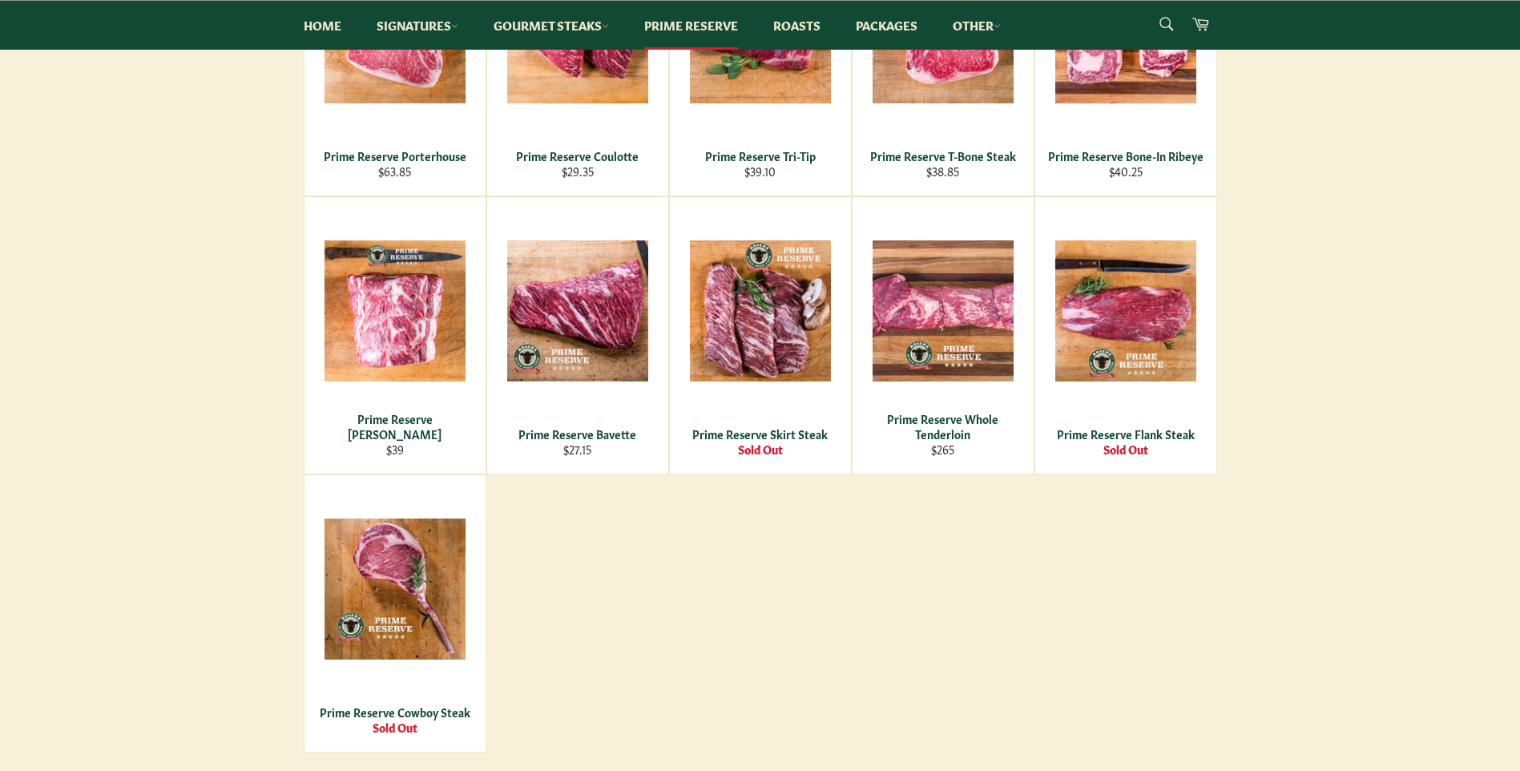
scroll to position [721, 0]
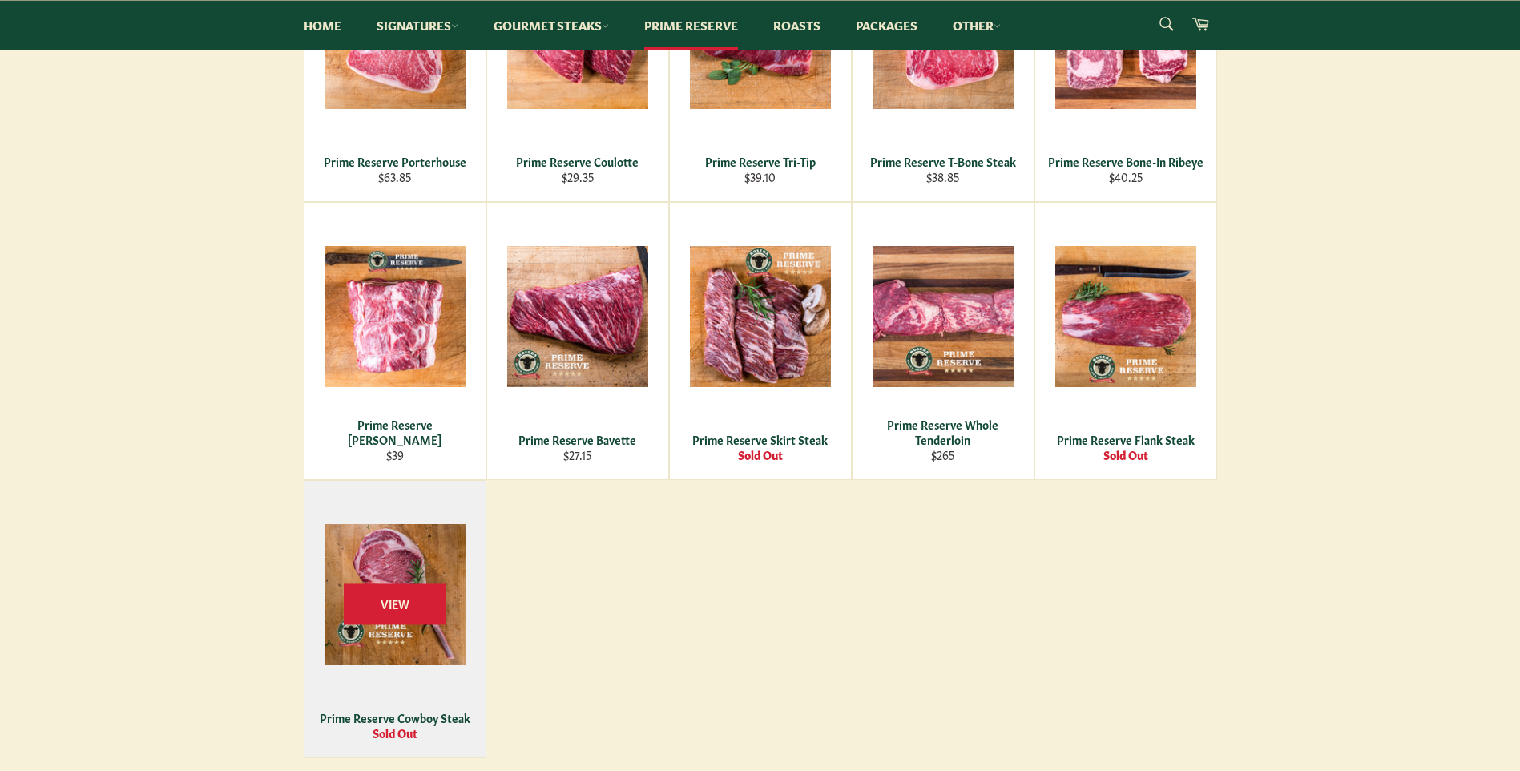
click at [425, 630] on div "View" at bounding box center [395, 619] width 181 height 277
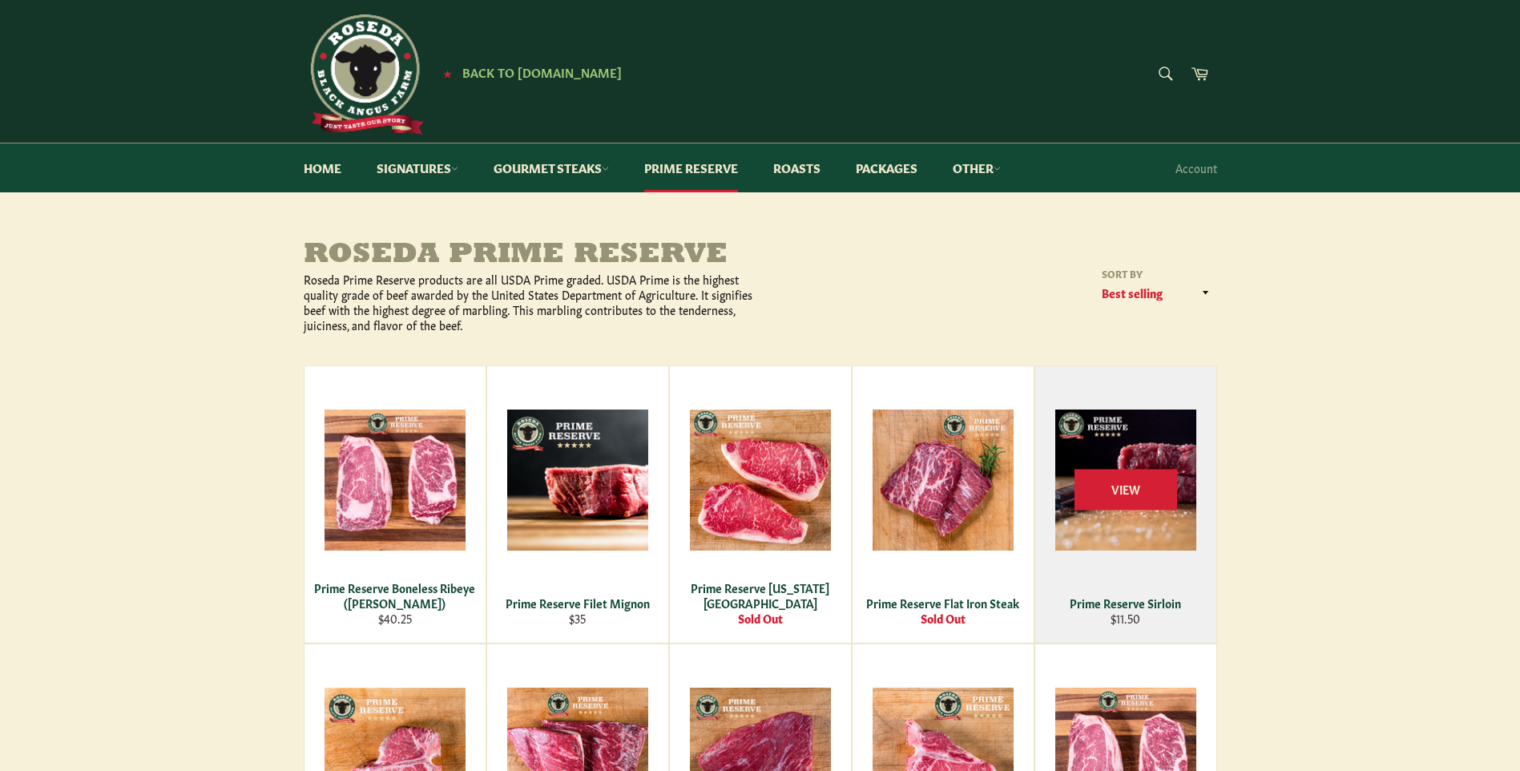
scroll to position [0, 0]
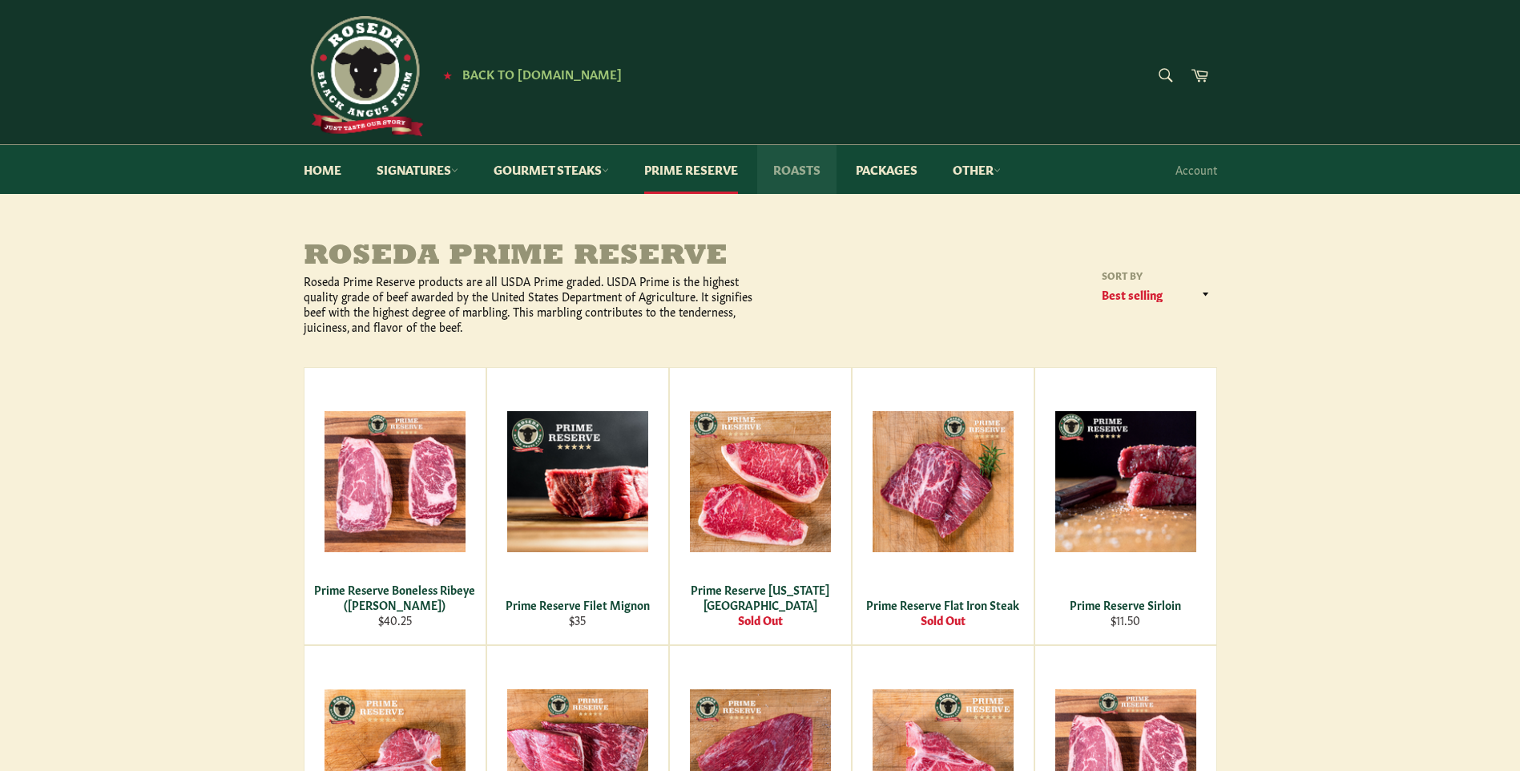
click at [817, 174] on link "Roasts" at bounding box center [796, 169] width 79 height 49
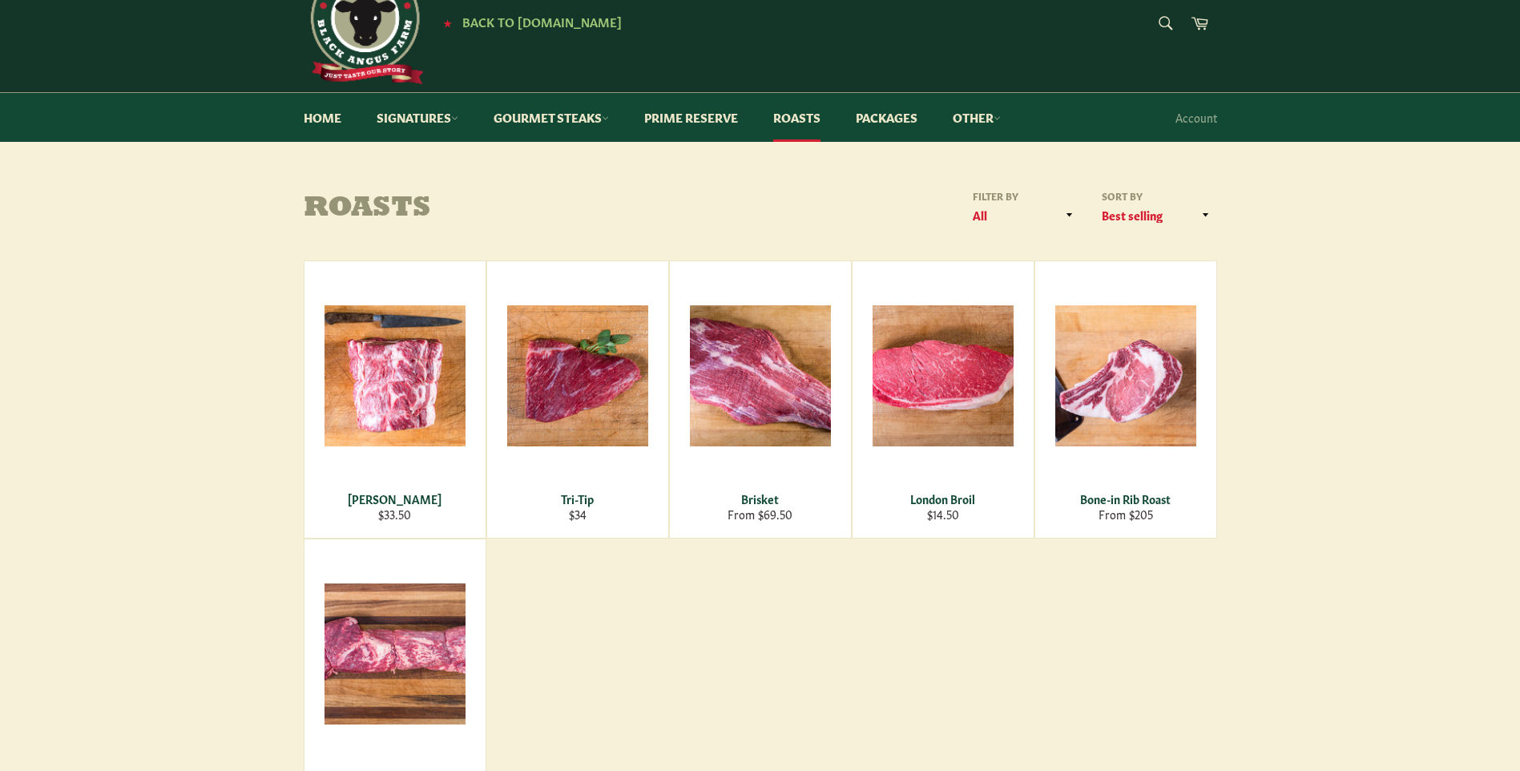
scroll to position [80, 0]
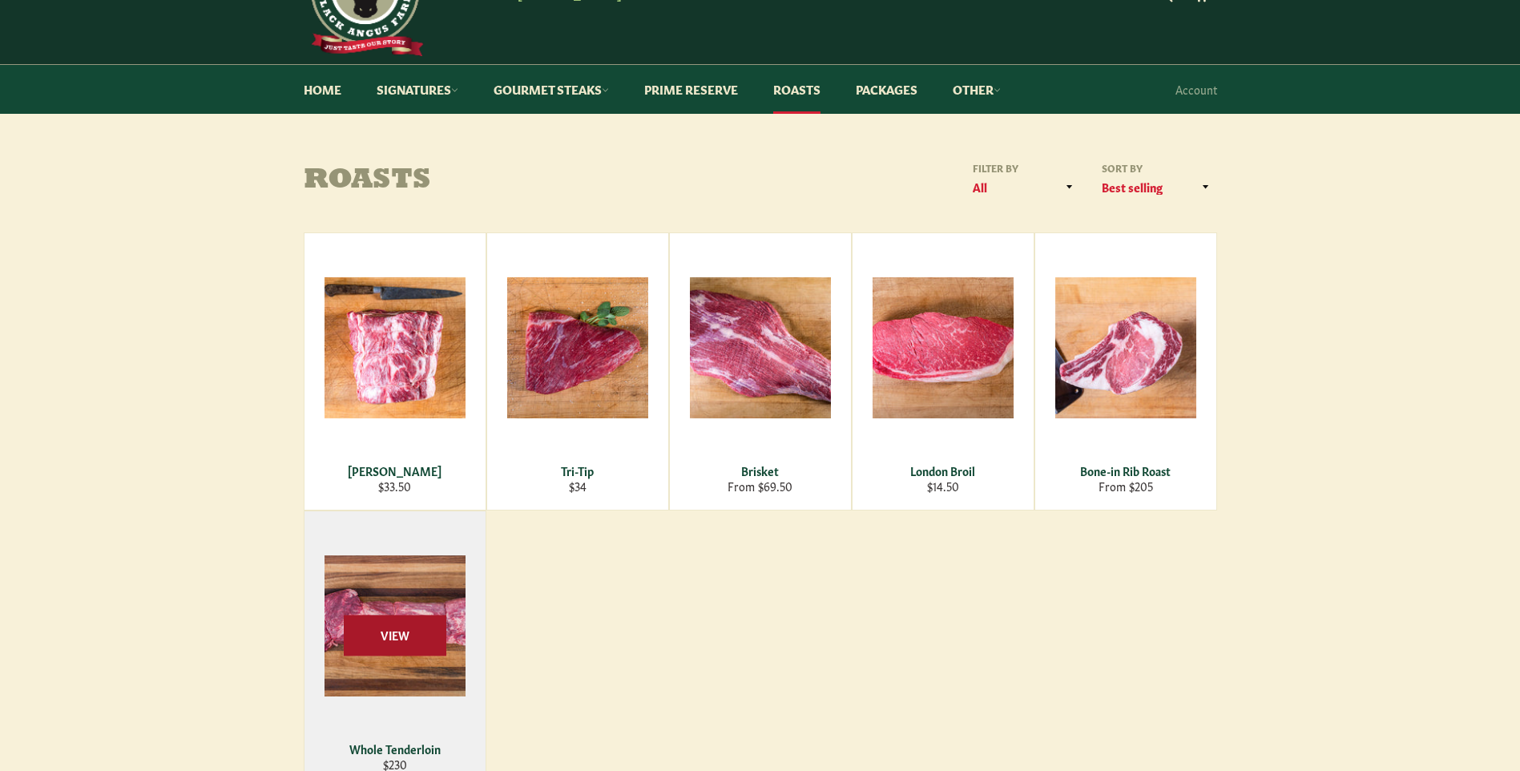
click at [420, 628] on span "View" at bounding box center [395, 635] width 103 height 41
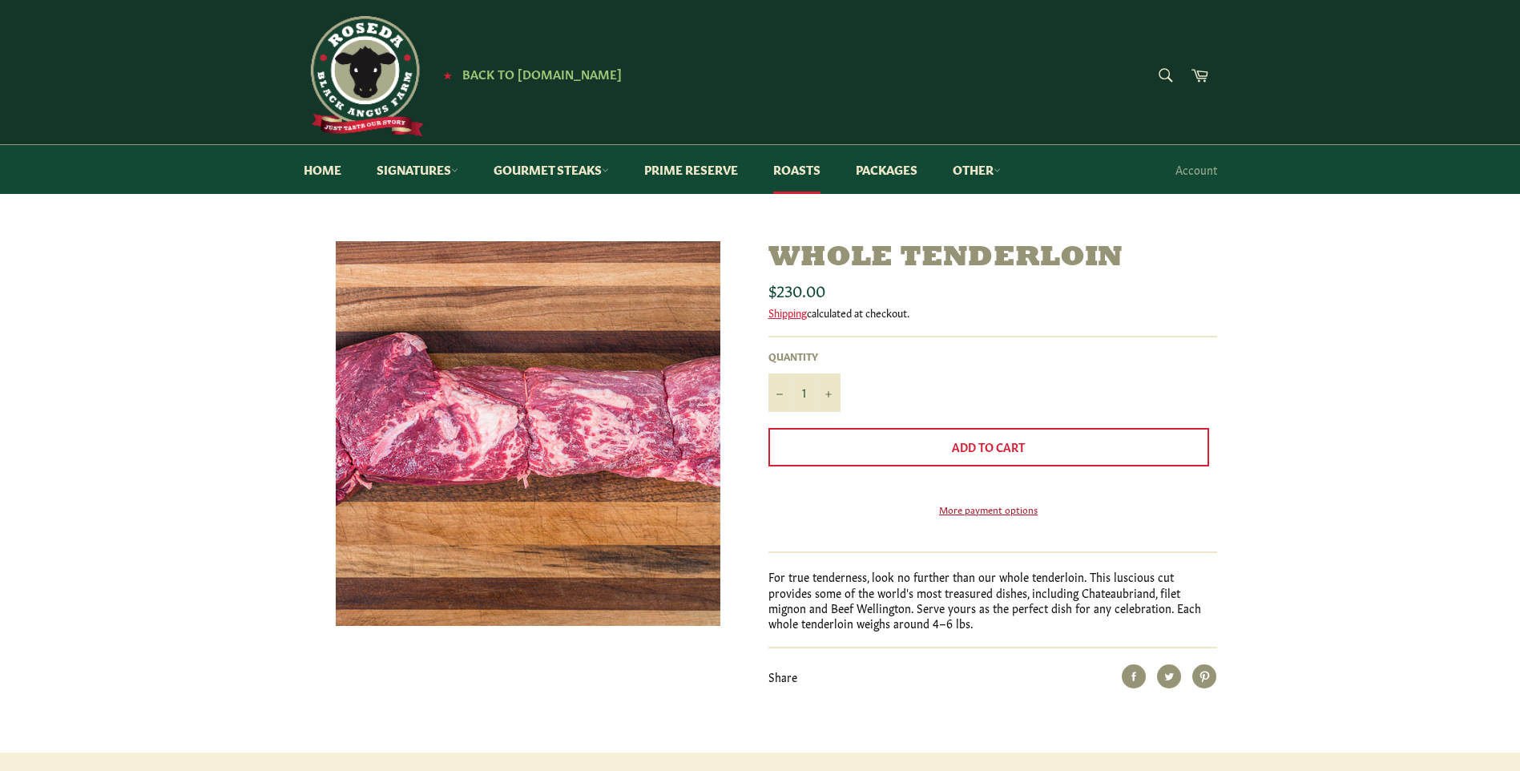
click at [1011, 516] on link "More payment options" at bounding box center [989, 510] width 441 height 14
